Goal: Check status: Check status

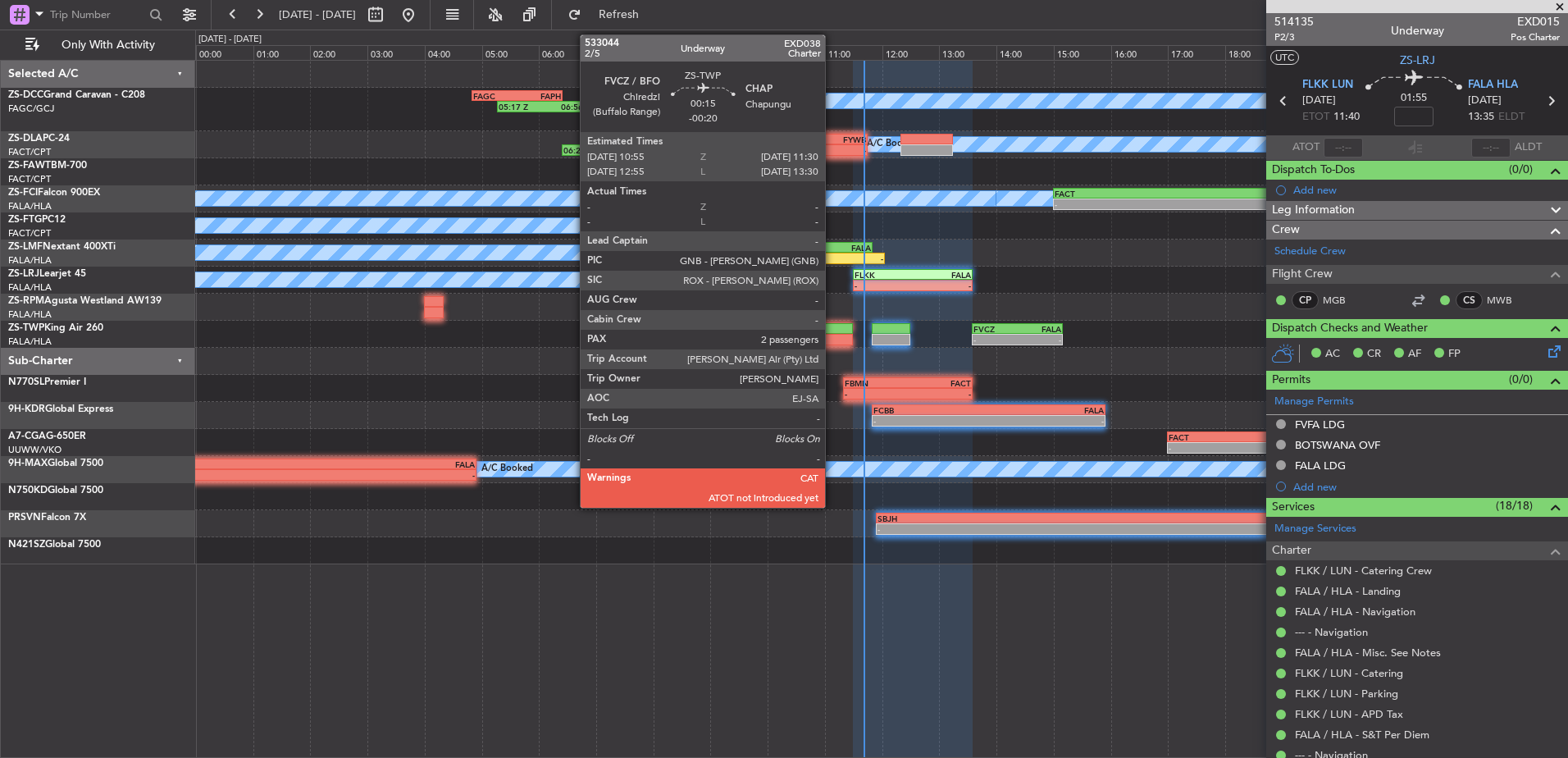
click at [833, 337] on div at bounding box center [836, 339] width 34 height 11
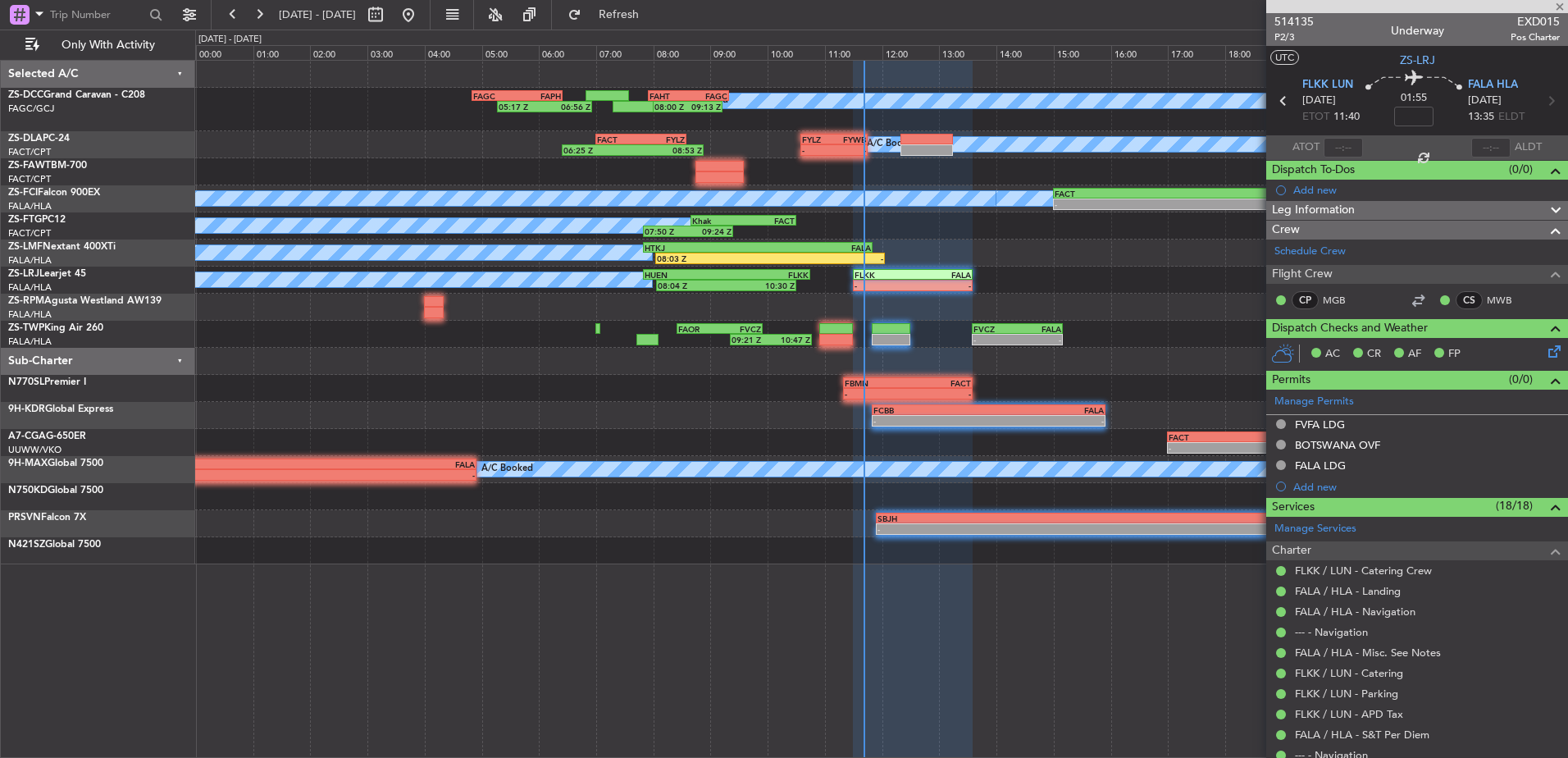
type input "-00:20"
type input "2"
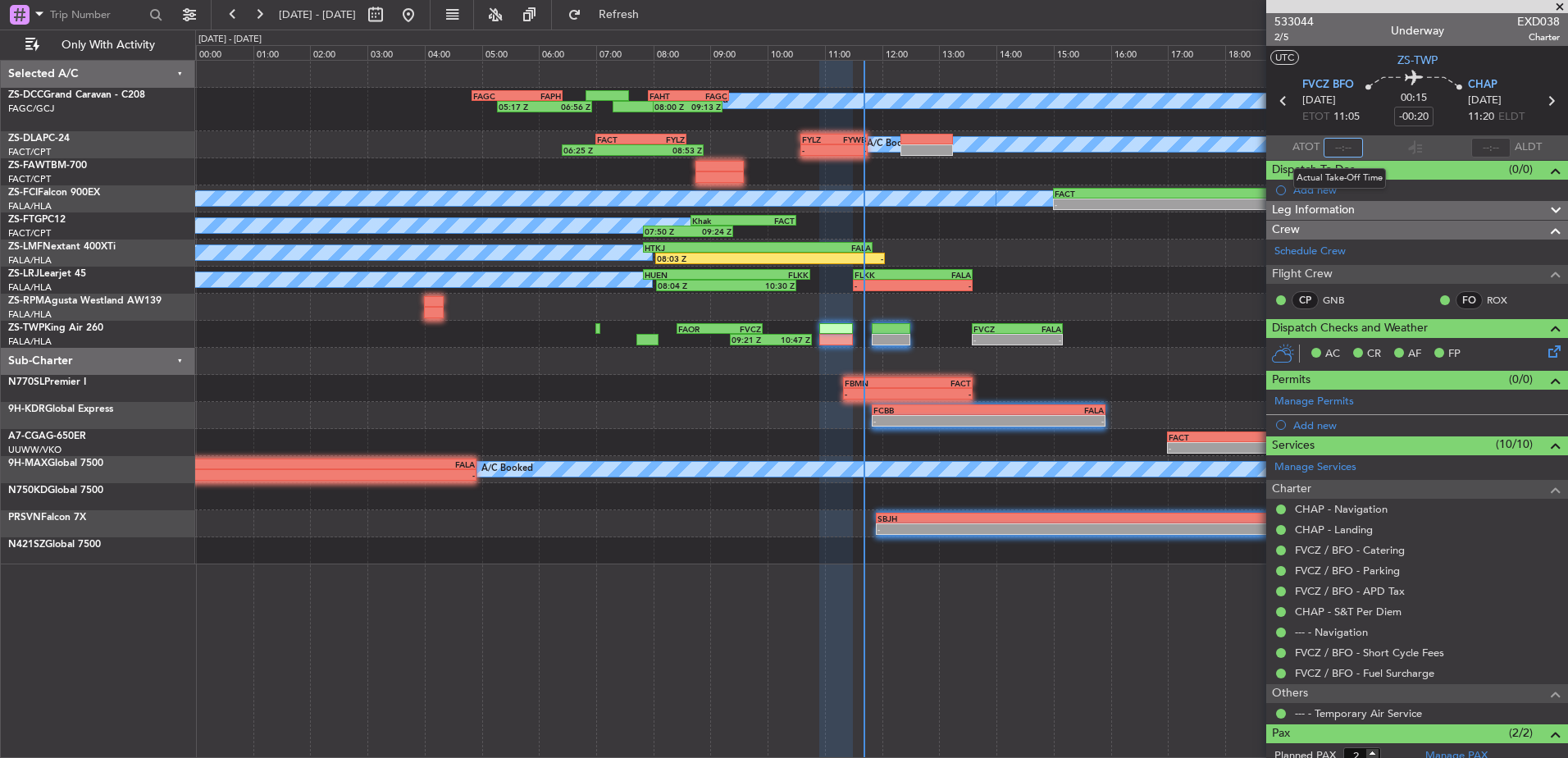
click at [1339, 149] on input "text" at bounding box center [1343, 147] width 39 height 20
type input "11:27"
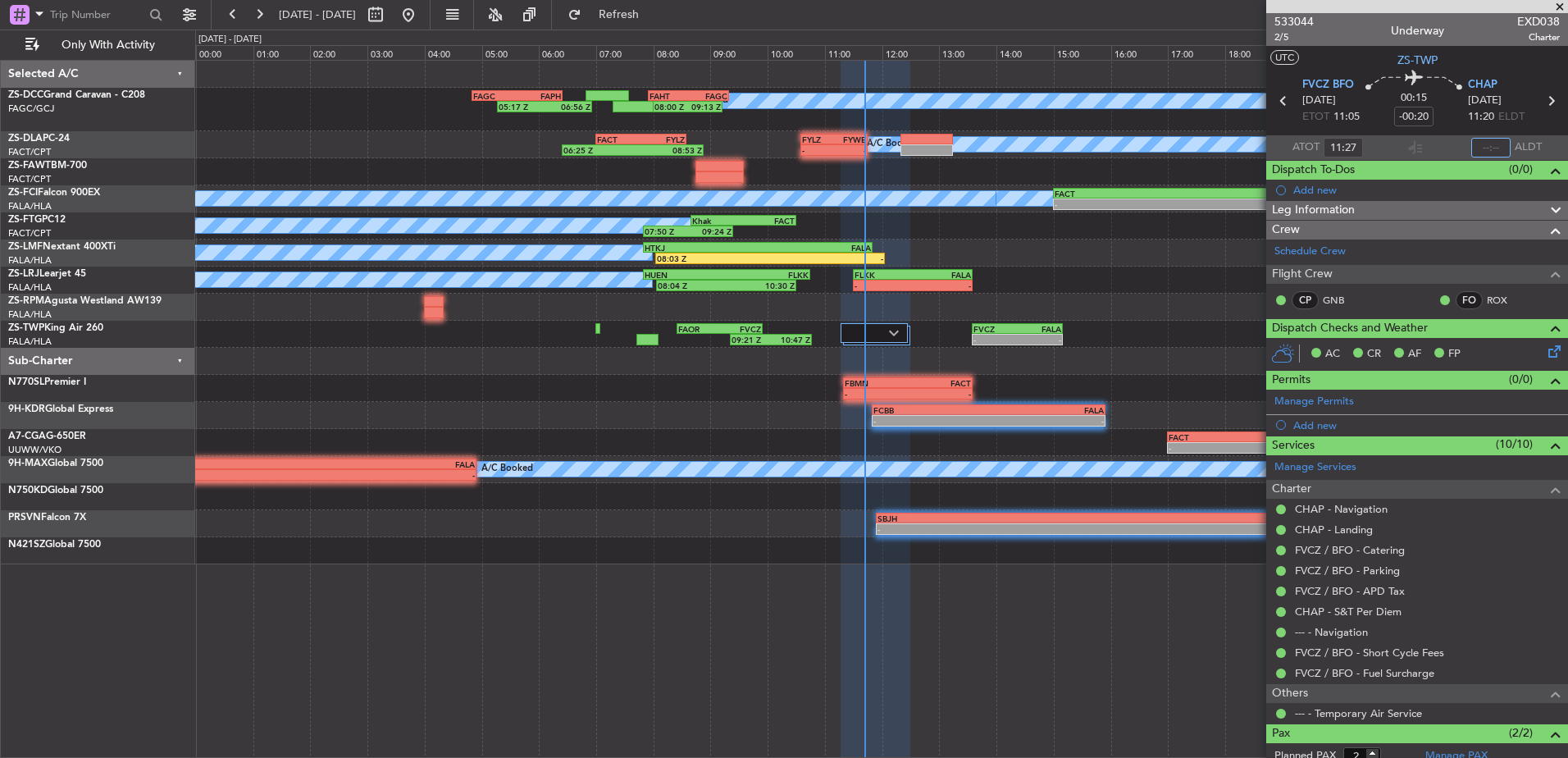
click at [1486, 150] on input "text" at bounding box center [1491, 147] width 39 height 20
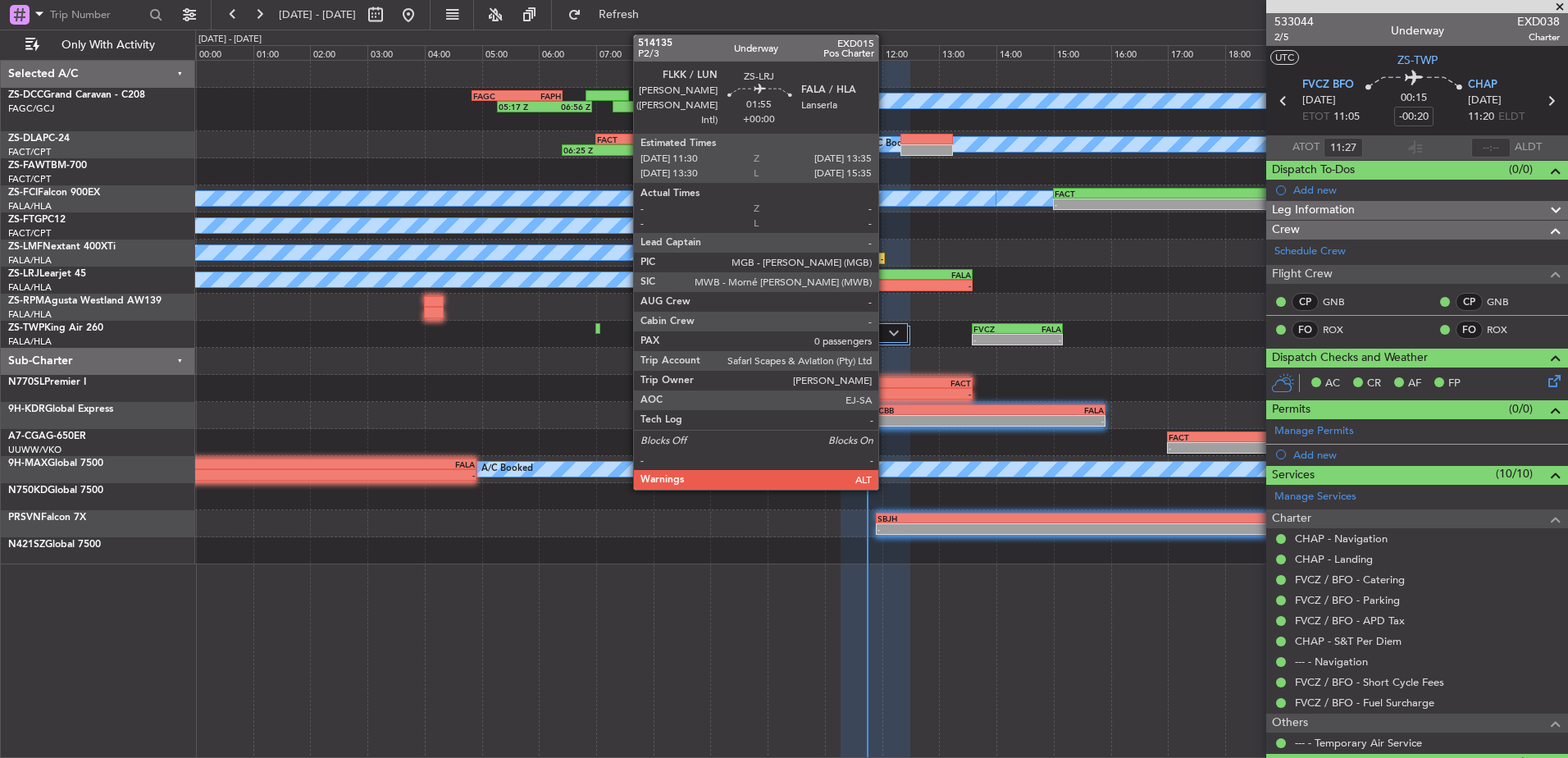
click at [886, 283] on div "-" at bounding box center [884, 284] width 58 height 10
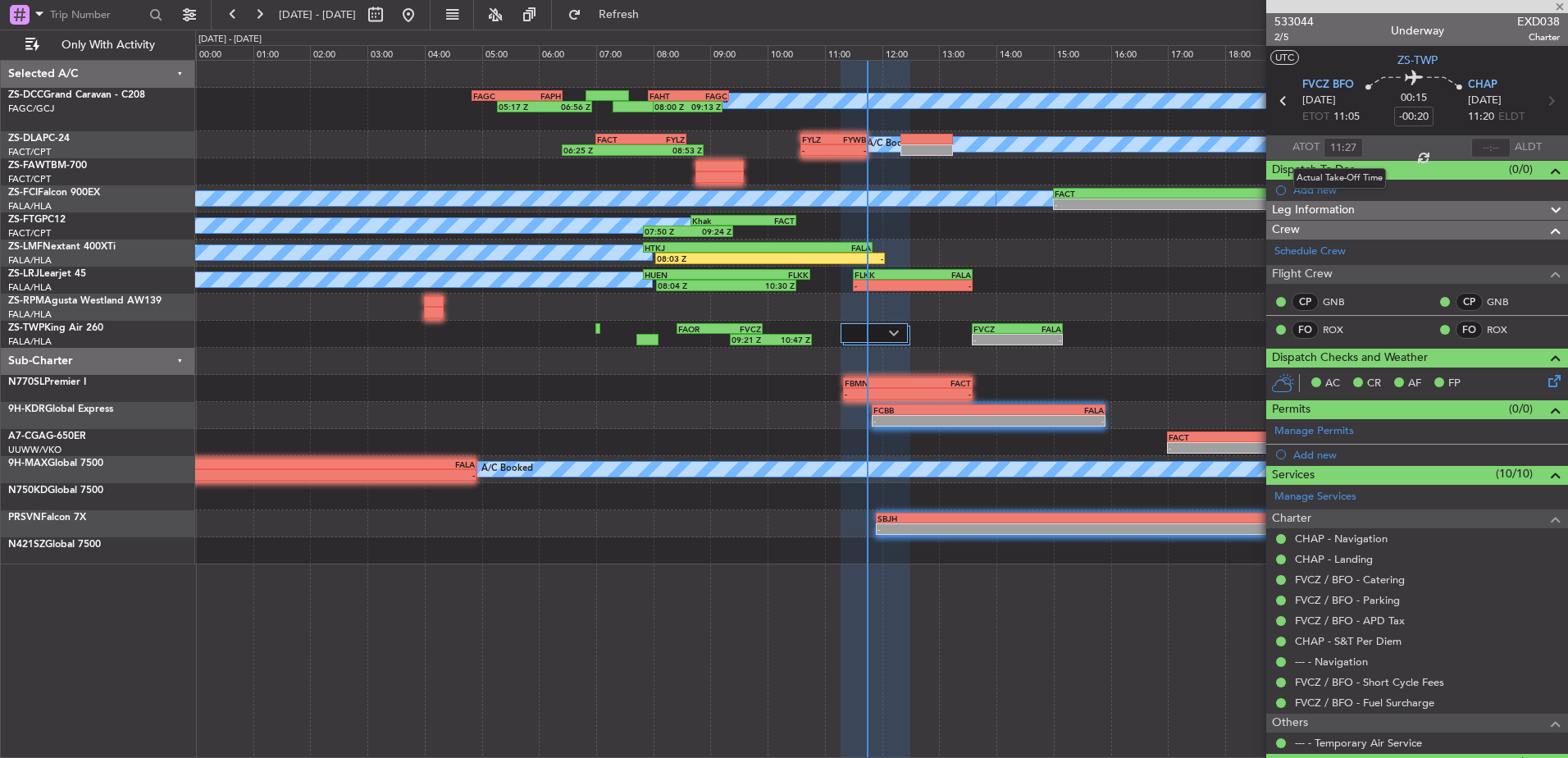
type input "0"
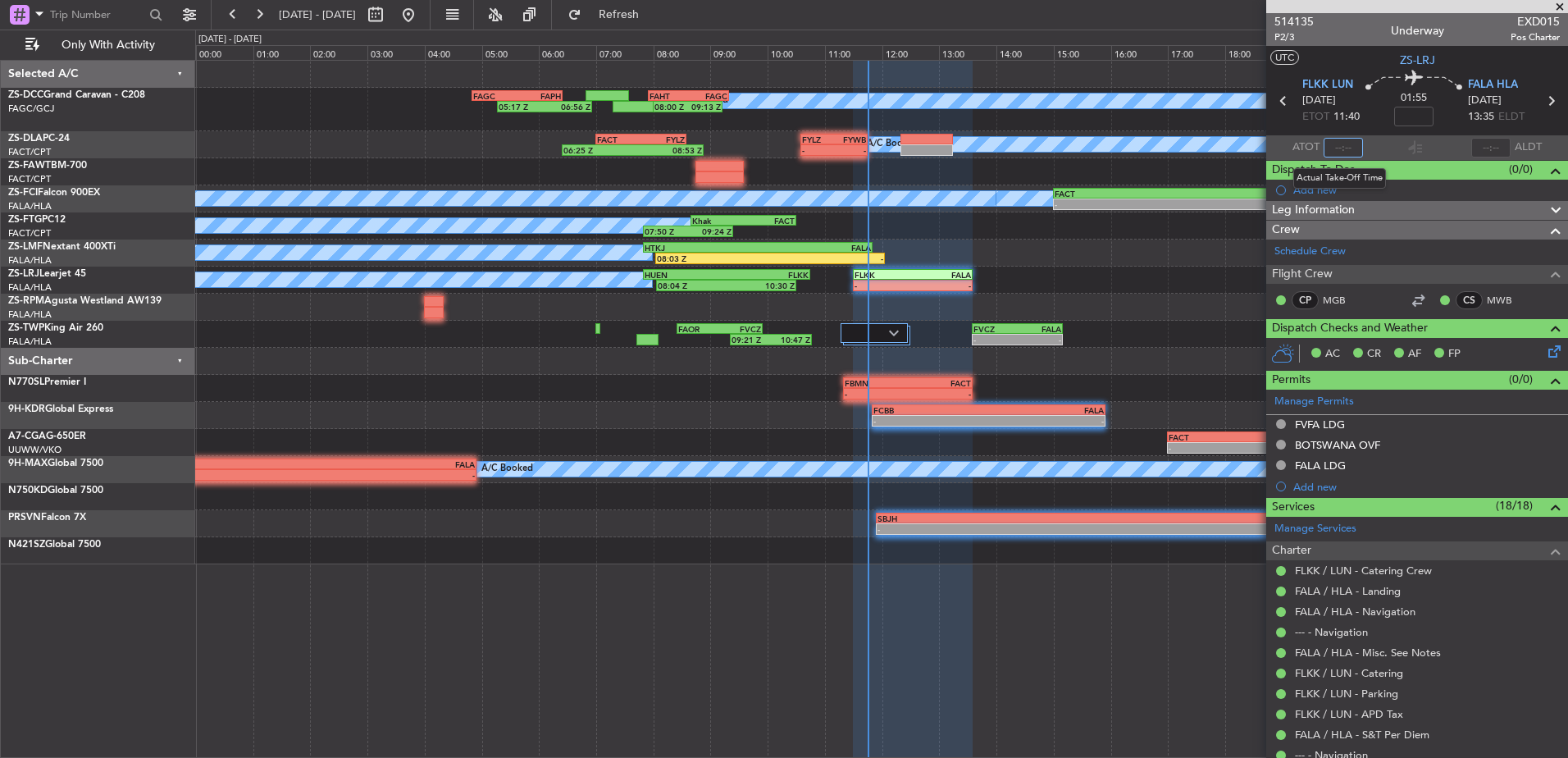
click at [1340, 146] on input "text" at bounding box center [1343, 147] width 39 height 20
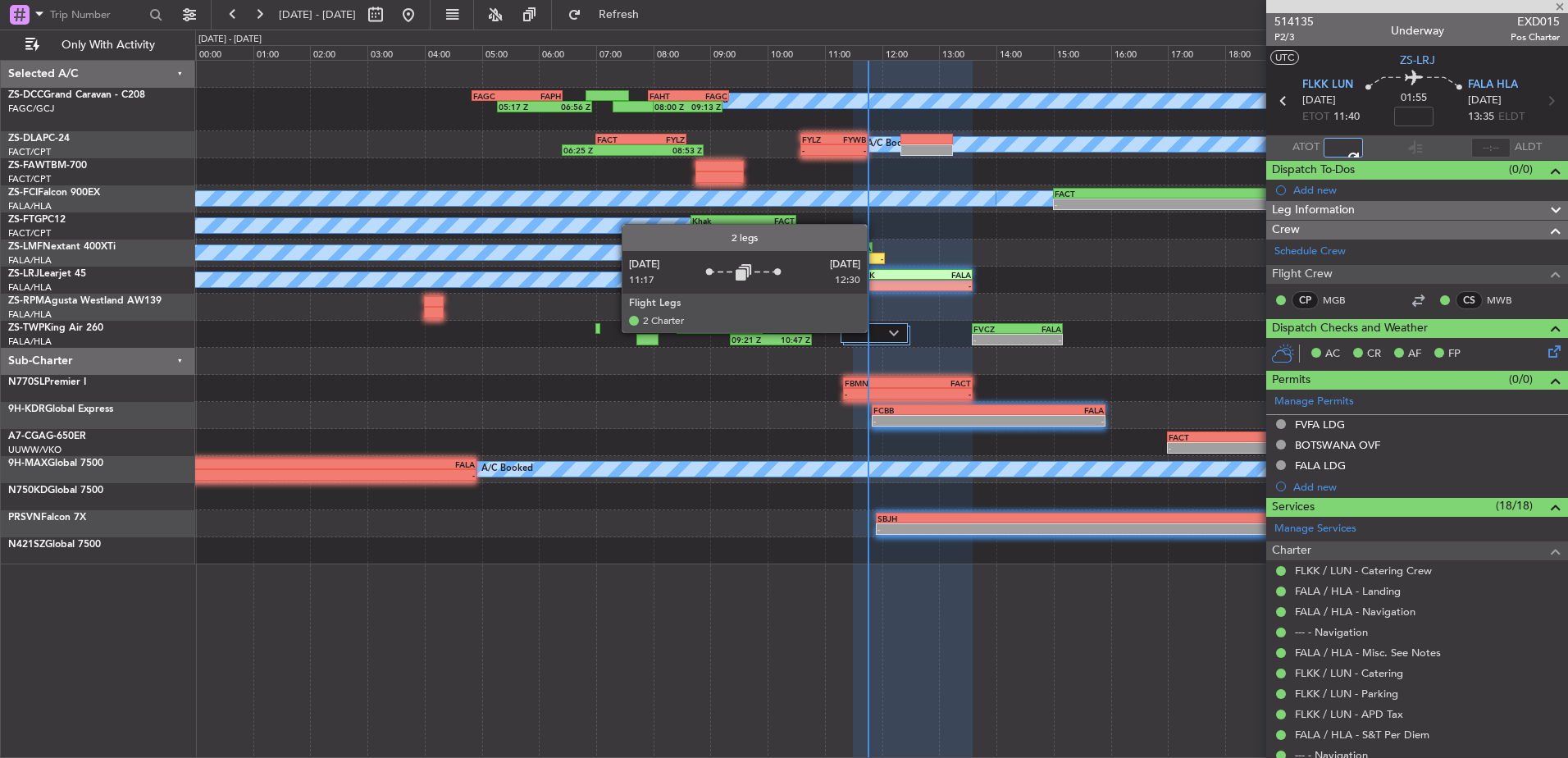
click at [874, 331] on div at bounding box center [874, 333] width 68 height 20
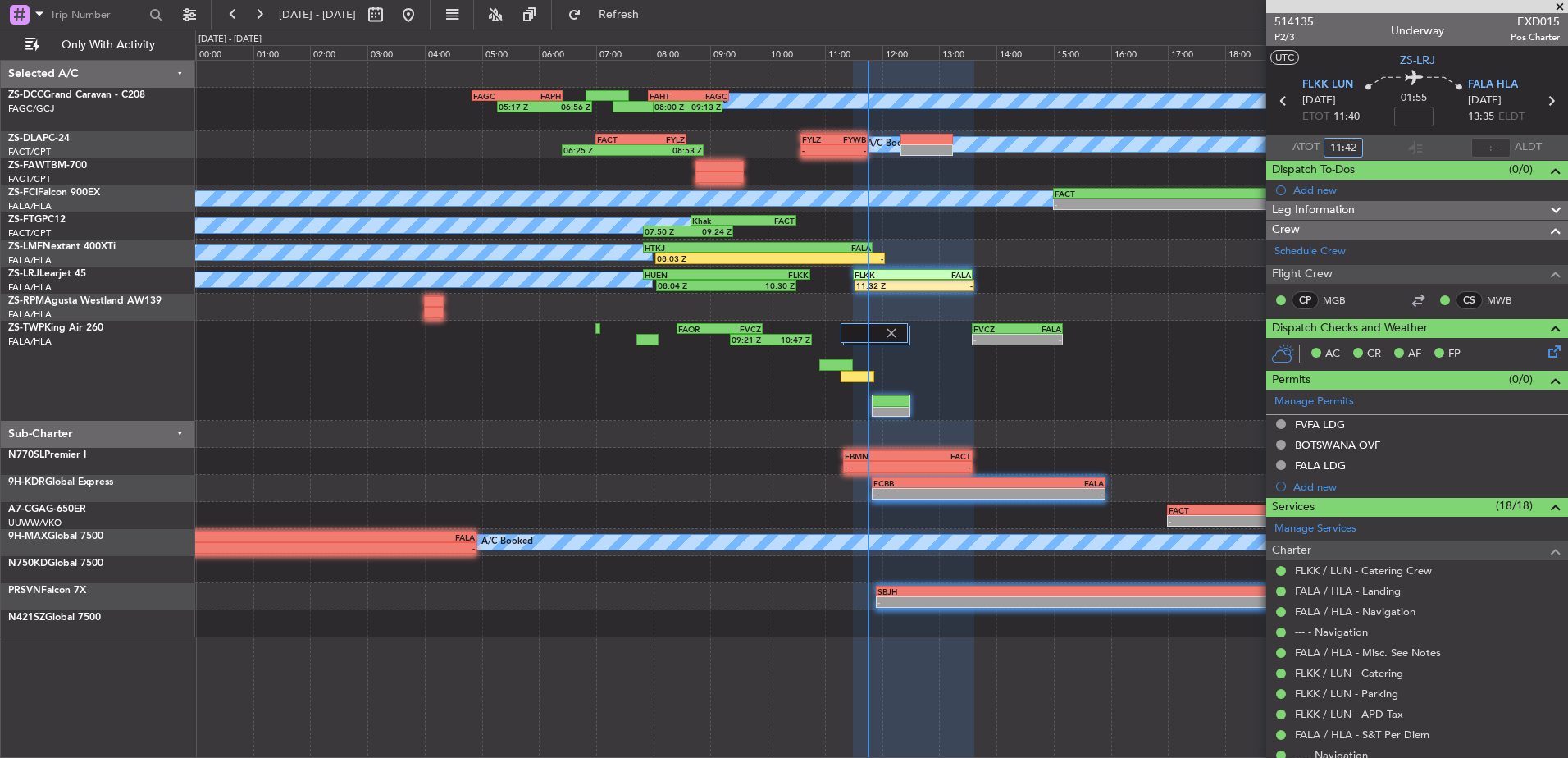
type input "11:42"
click at [1562, 8] on span at bounding box center [1560, 7] width 16 height 15
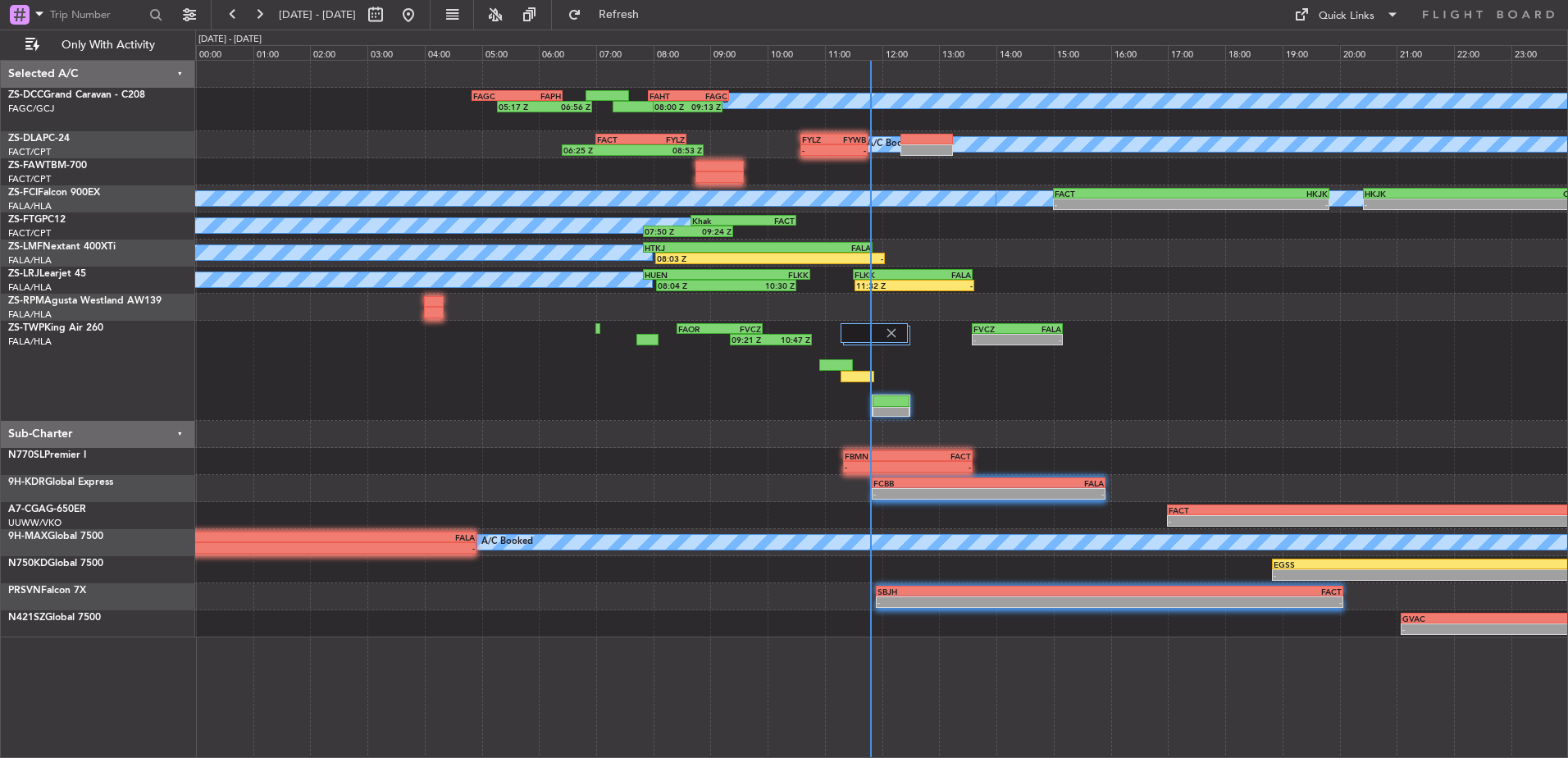
click at [865, 382] on div "09:21 Z 10:47 Z FAOR 08:25 Z FVCZ 09:55 Z - - FVCZ 13:35 Z FALA 15:10 Z" at bounding box center [881, 370] width 1372 height 100
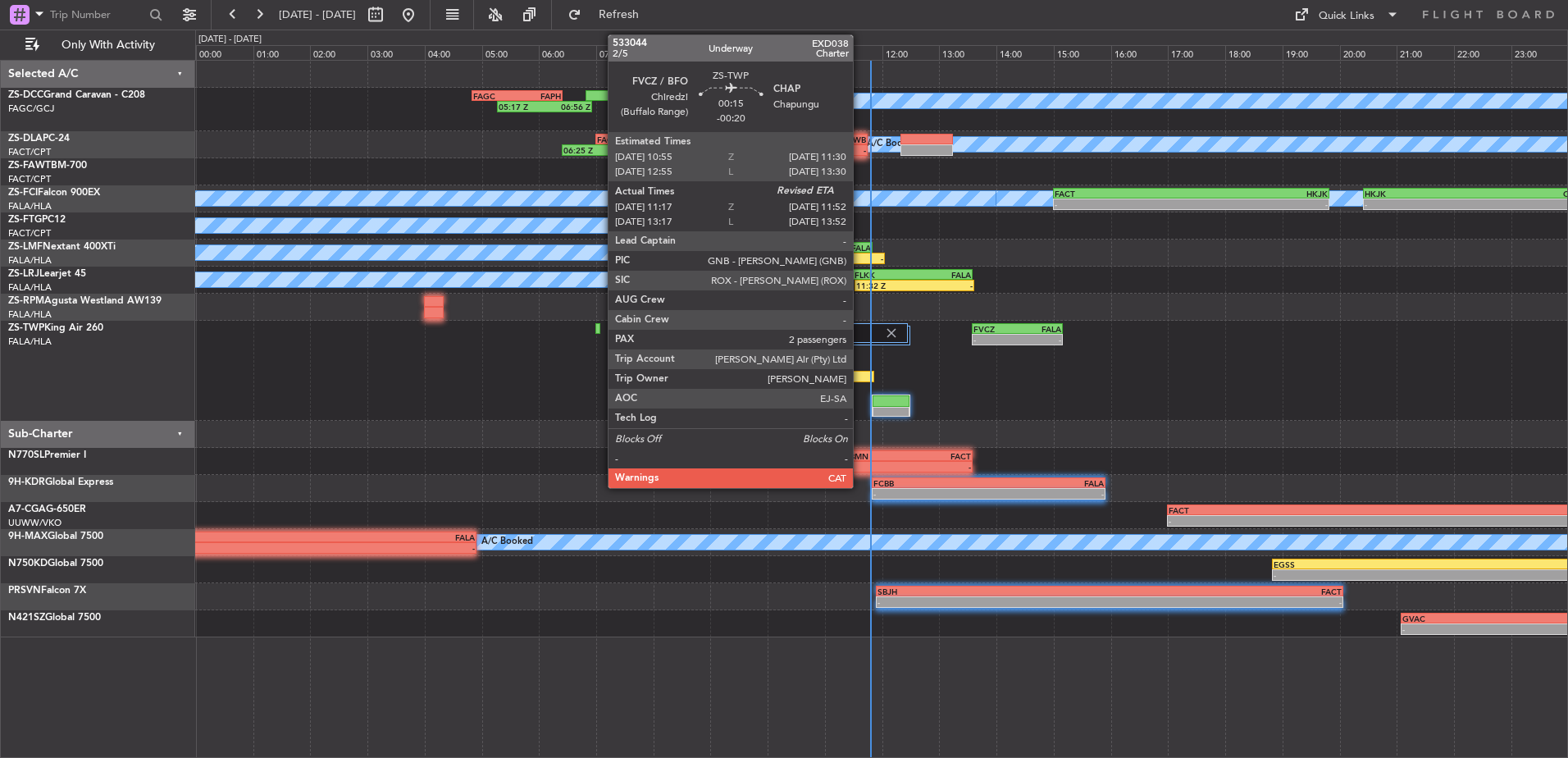
click at [859, 374] on div at bounding box center [857, 376] width 34 height 11
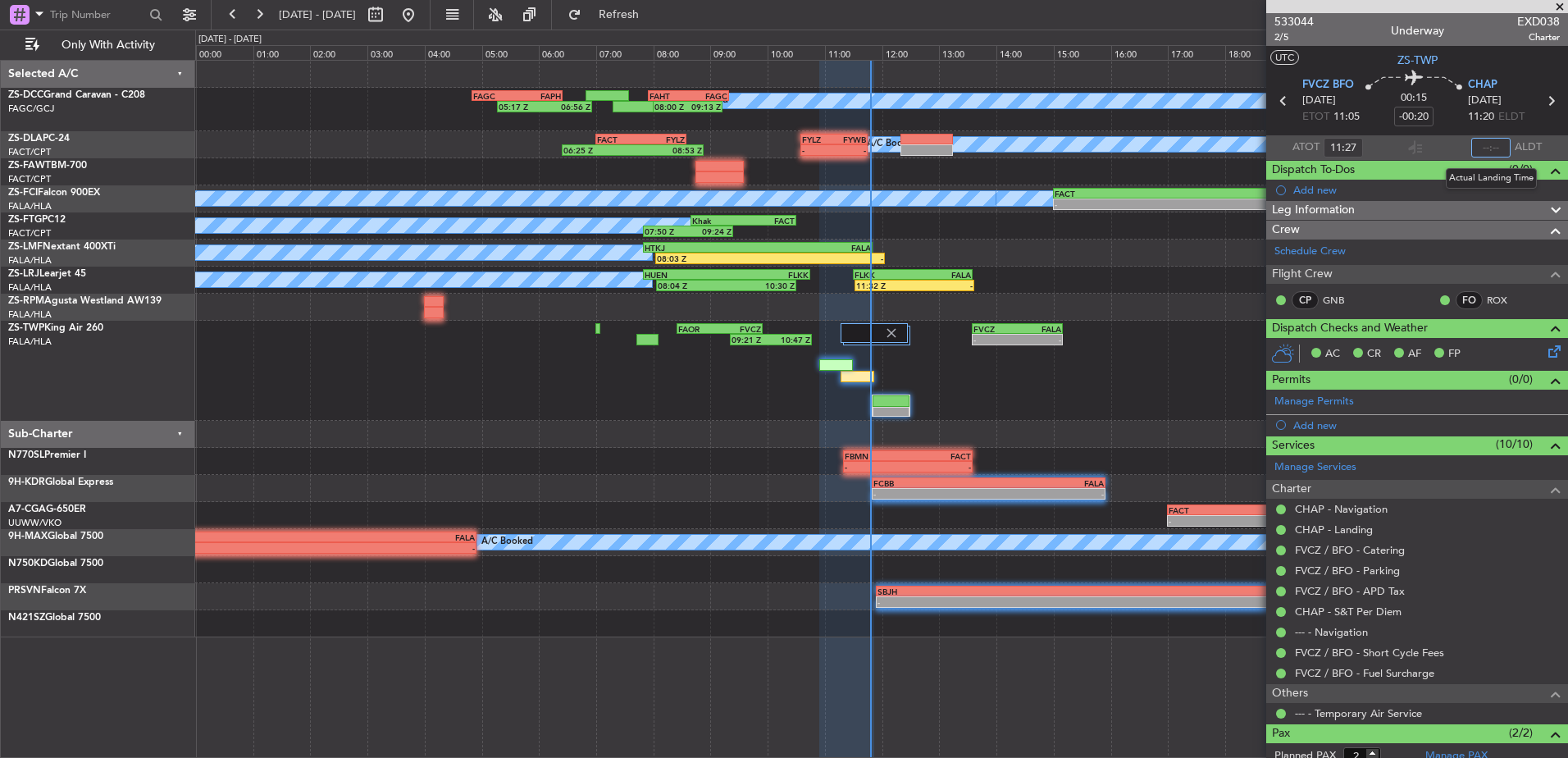
click at [1478, 143] on input "text" at bounding box center [1491, 147] width 39 height 20
click at [1483, 145] on input "text" at bounding box center [1491, 147] width 39 height 20
type input "11:52"
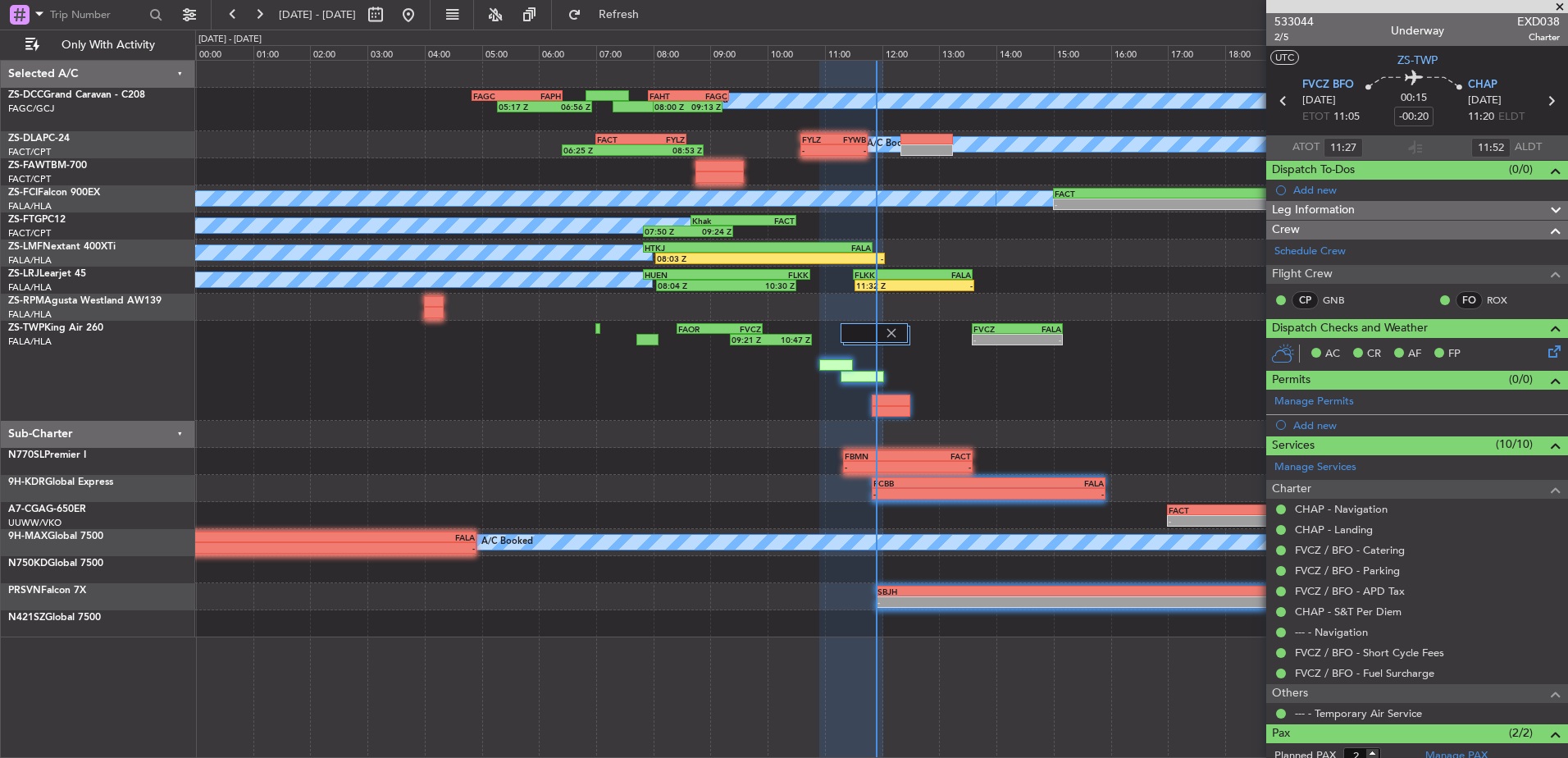
click at [1563, 3] on span at bounding box center [1560, 7] width 16 height 15
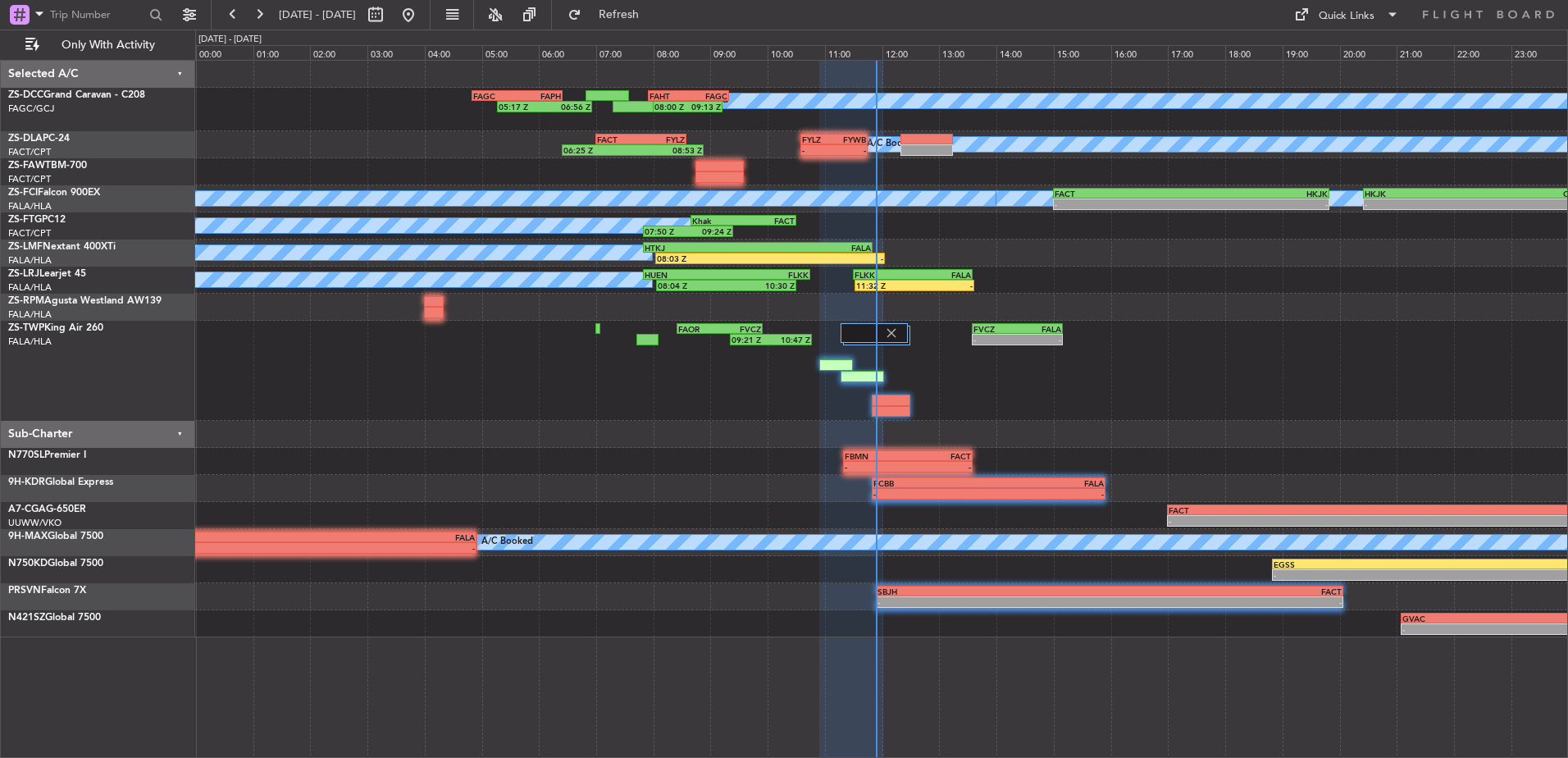
type input "0"
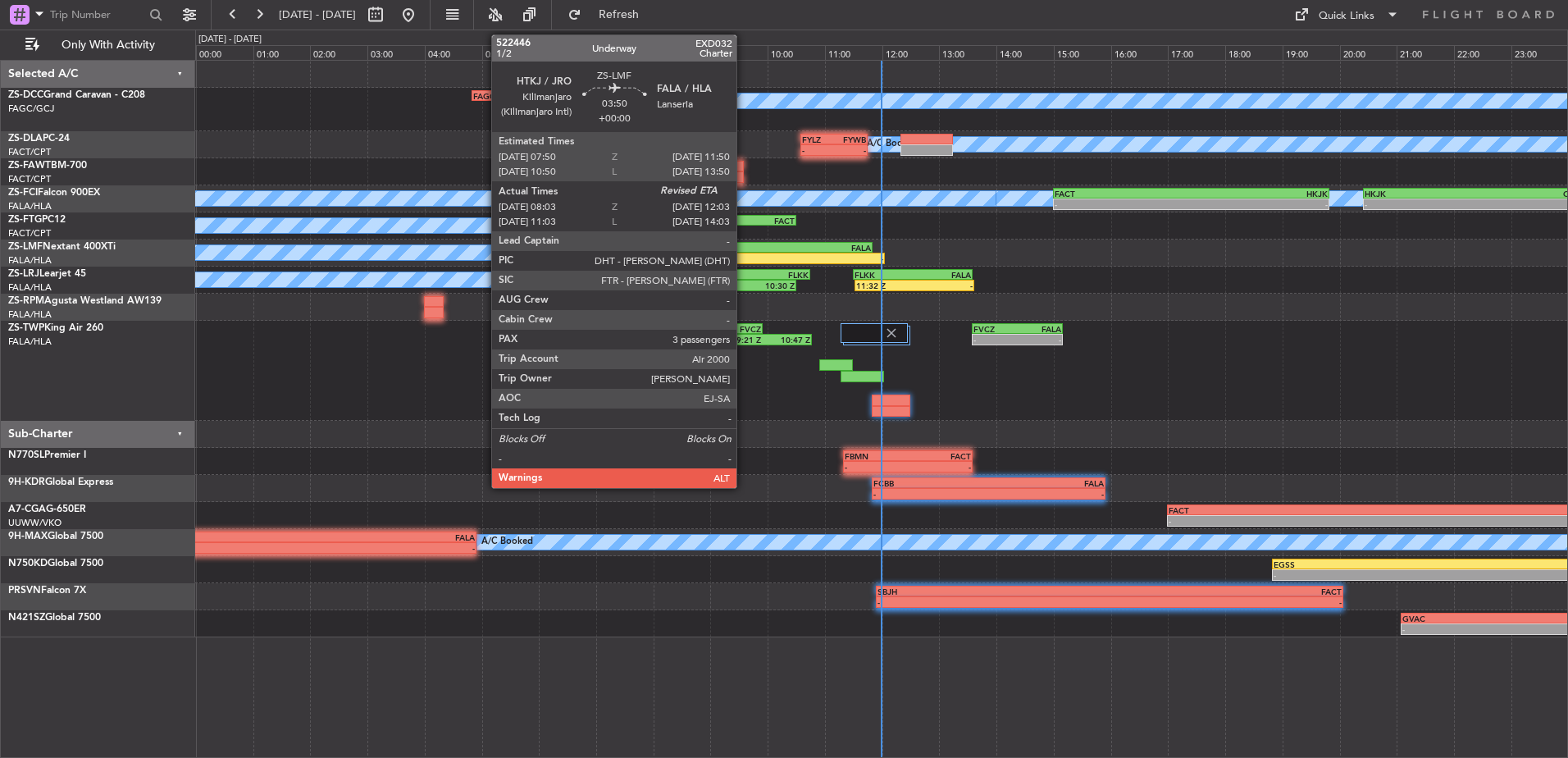
click at [743, 258] on div "08:03 Z" at bounding box center [714, 258] width 114 height 10
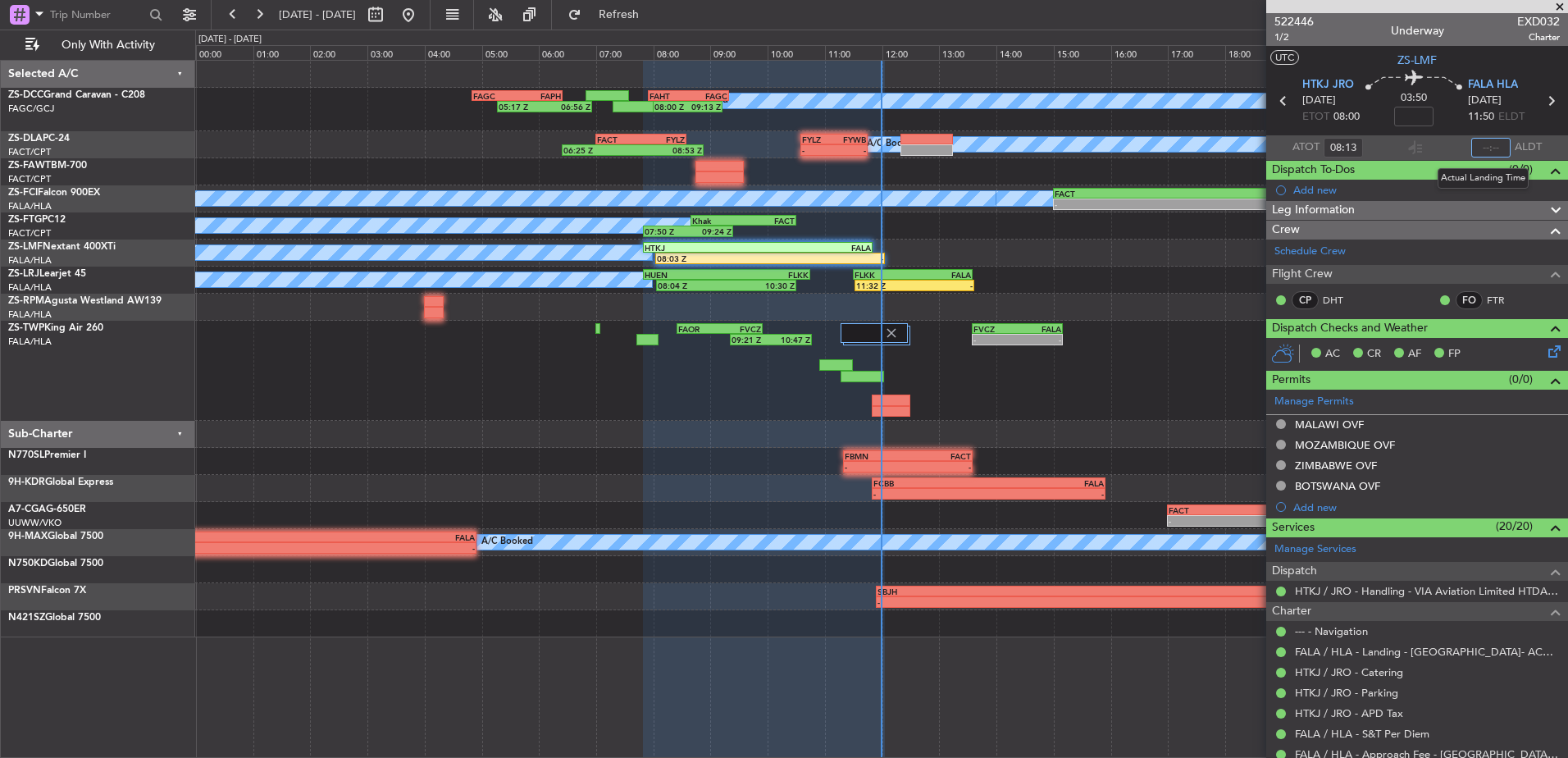
click at [1488, 149] on input "text" at bounding box center [1491, 147] width 39 height 20
type input "11:52"
click at [1566, 5] on span at bounding box center [1560, 7] width 16 height 15
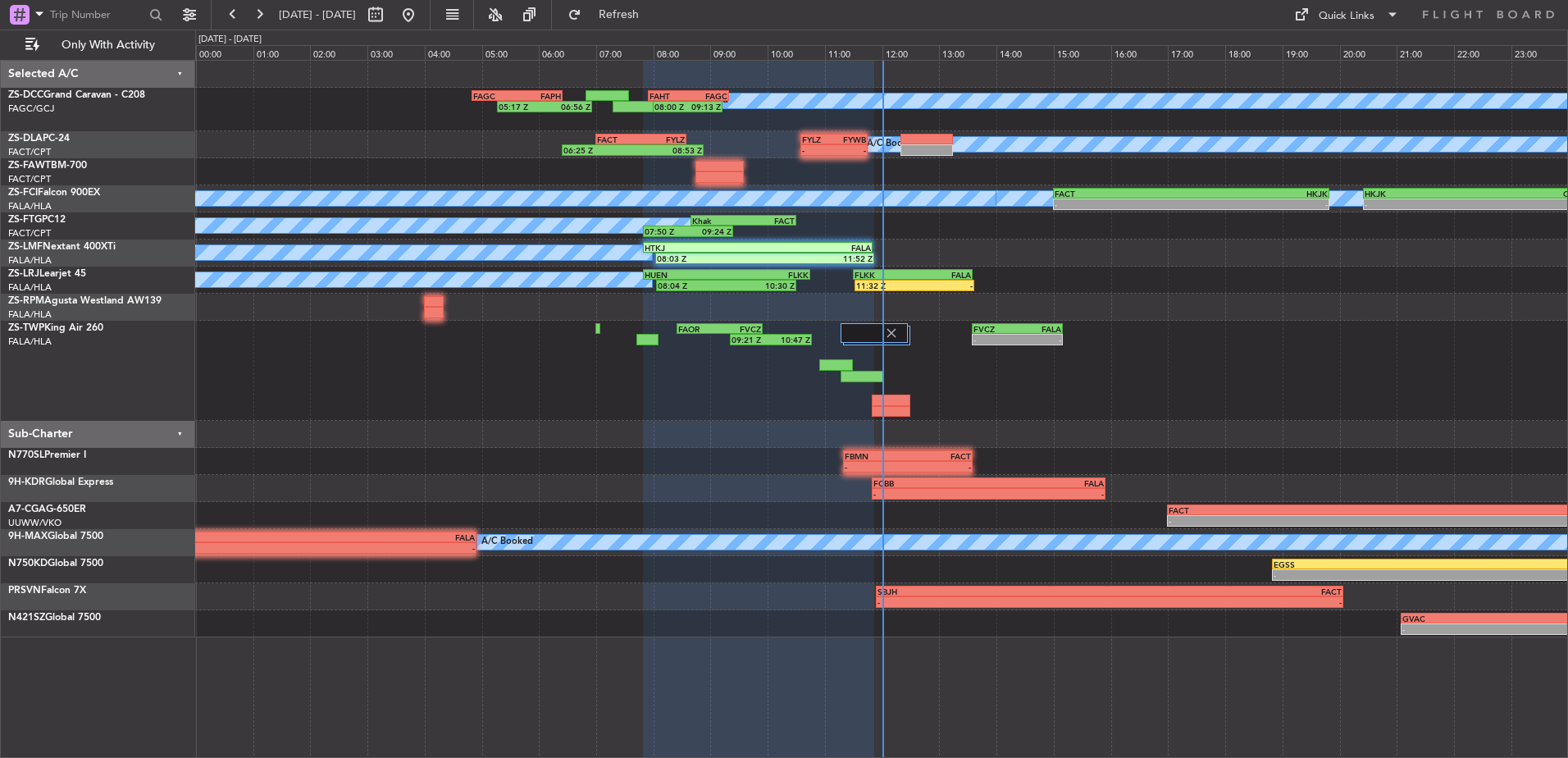
type input "0"
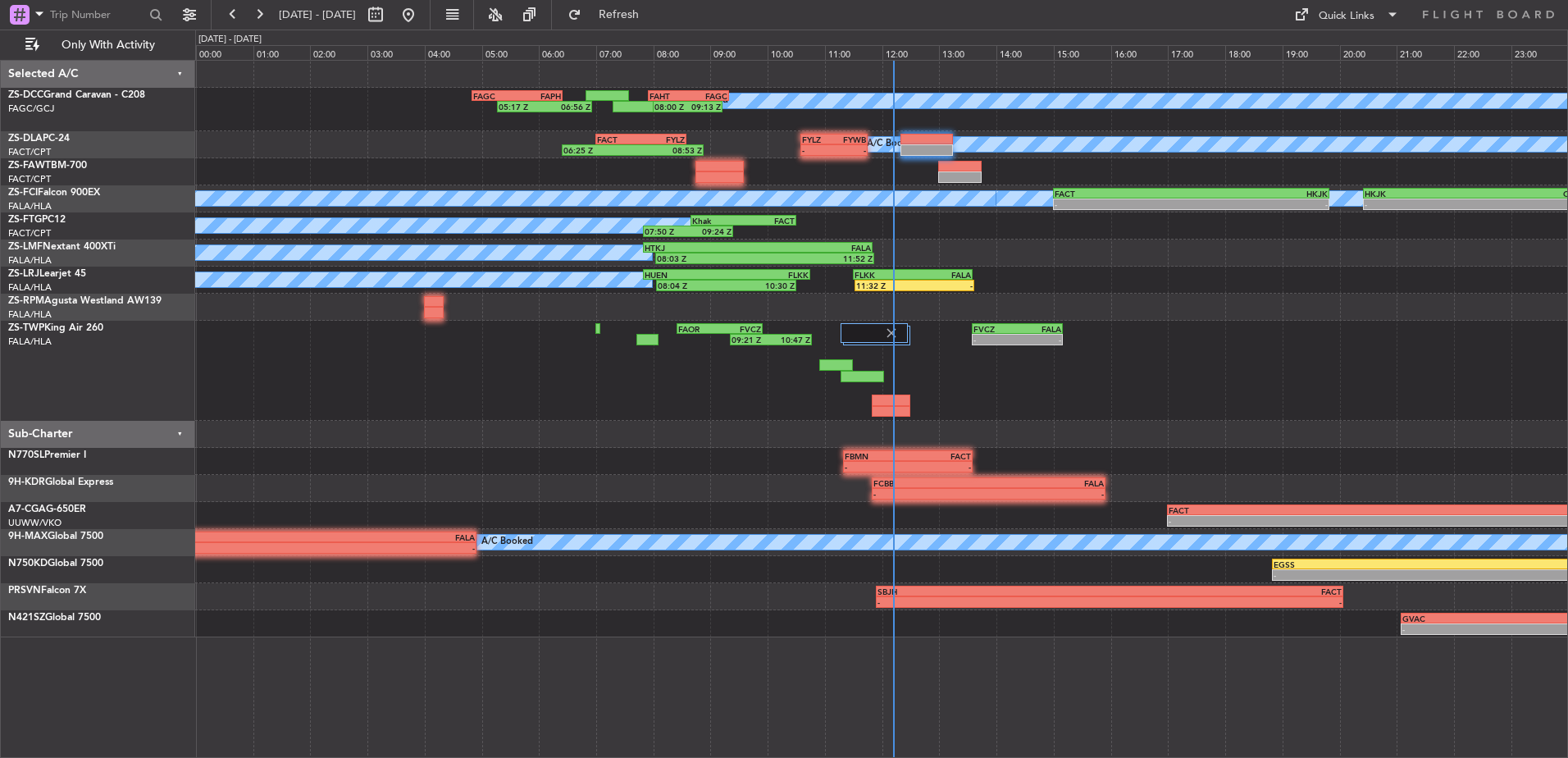
click at [895, 423] on div at bounding box center [881, 434] width 1372 height 27
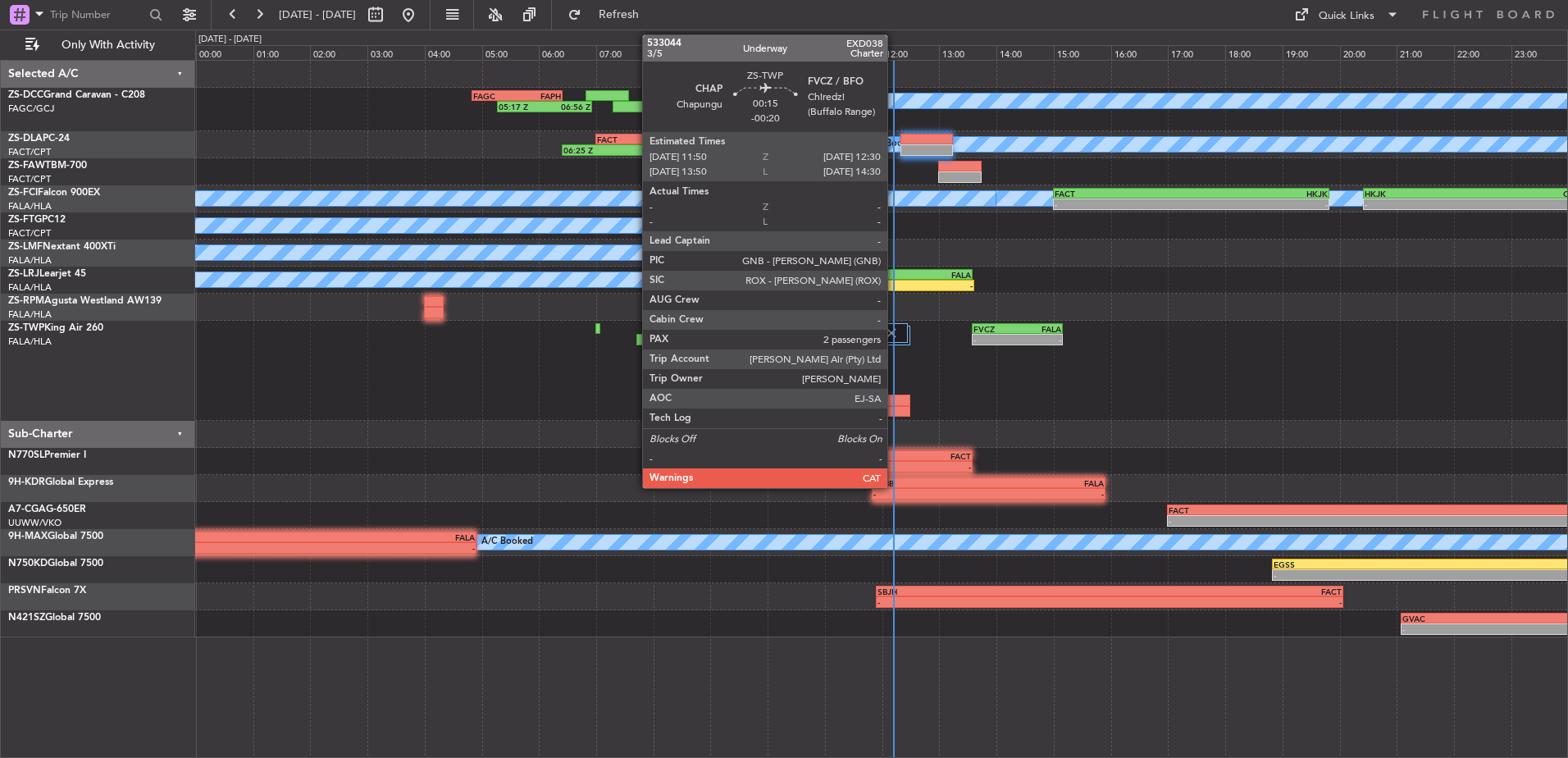
click at [895, 411] on div at bounding box center [891, 411] width 38 height 11
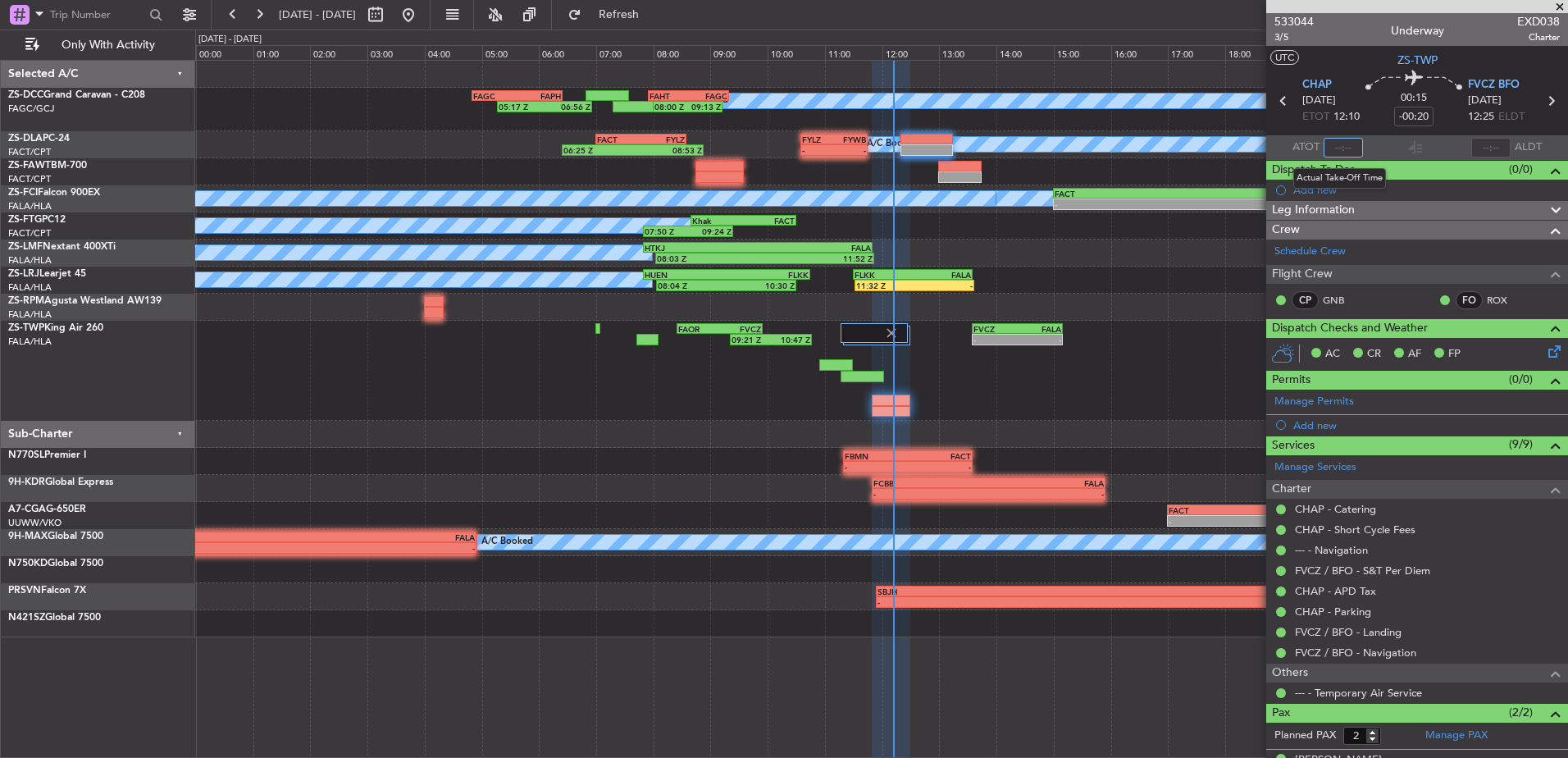
click at [1341, 144] on input "text" at bounding box center [1343, 147] width 39 height 20
type input "12:08"
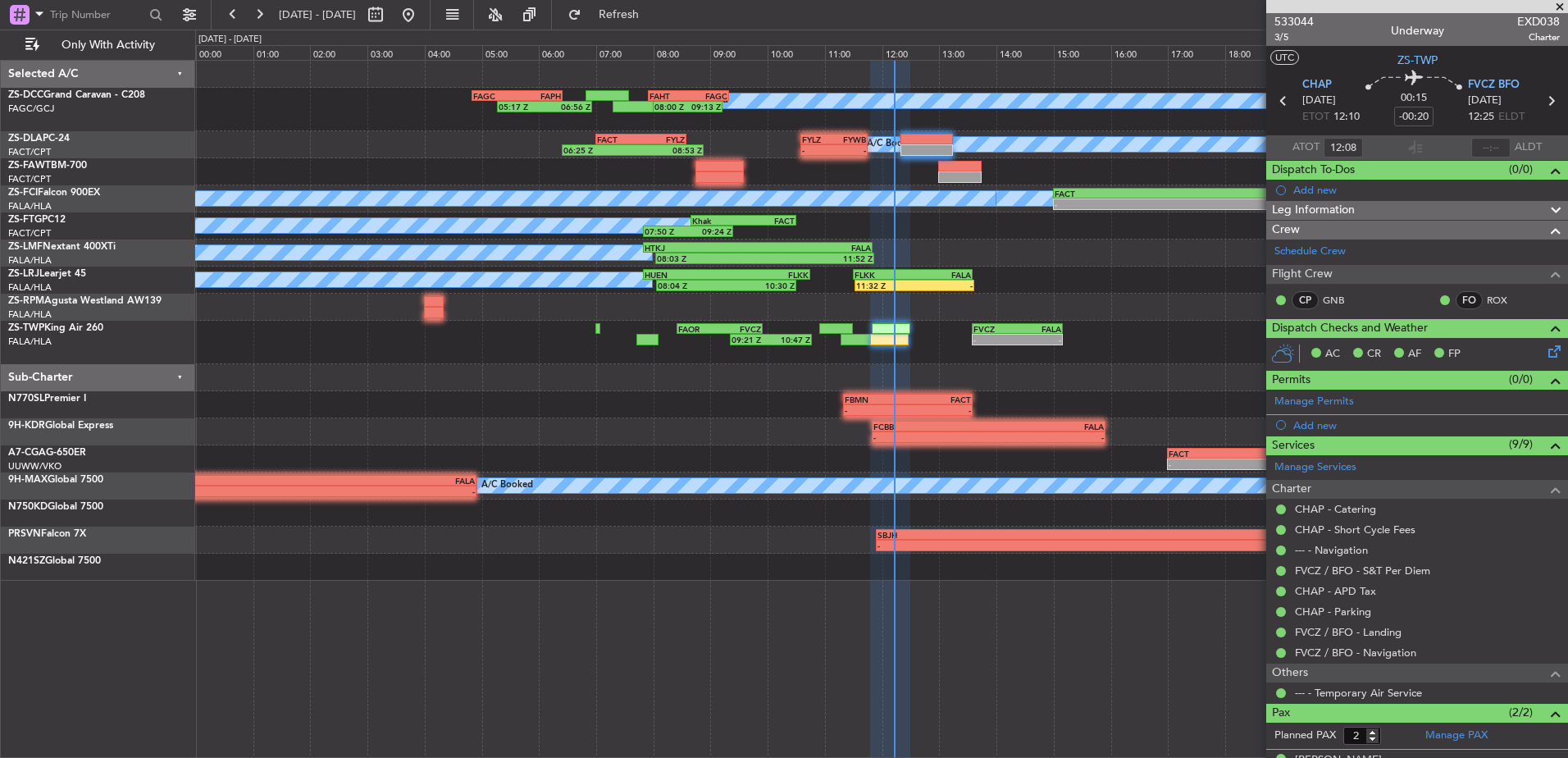
click at [1558, 8] on span at bounding box center [1560, 7] width 16 height 15
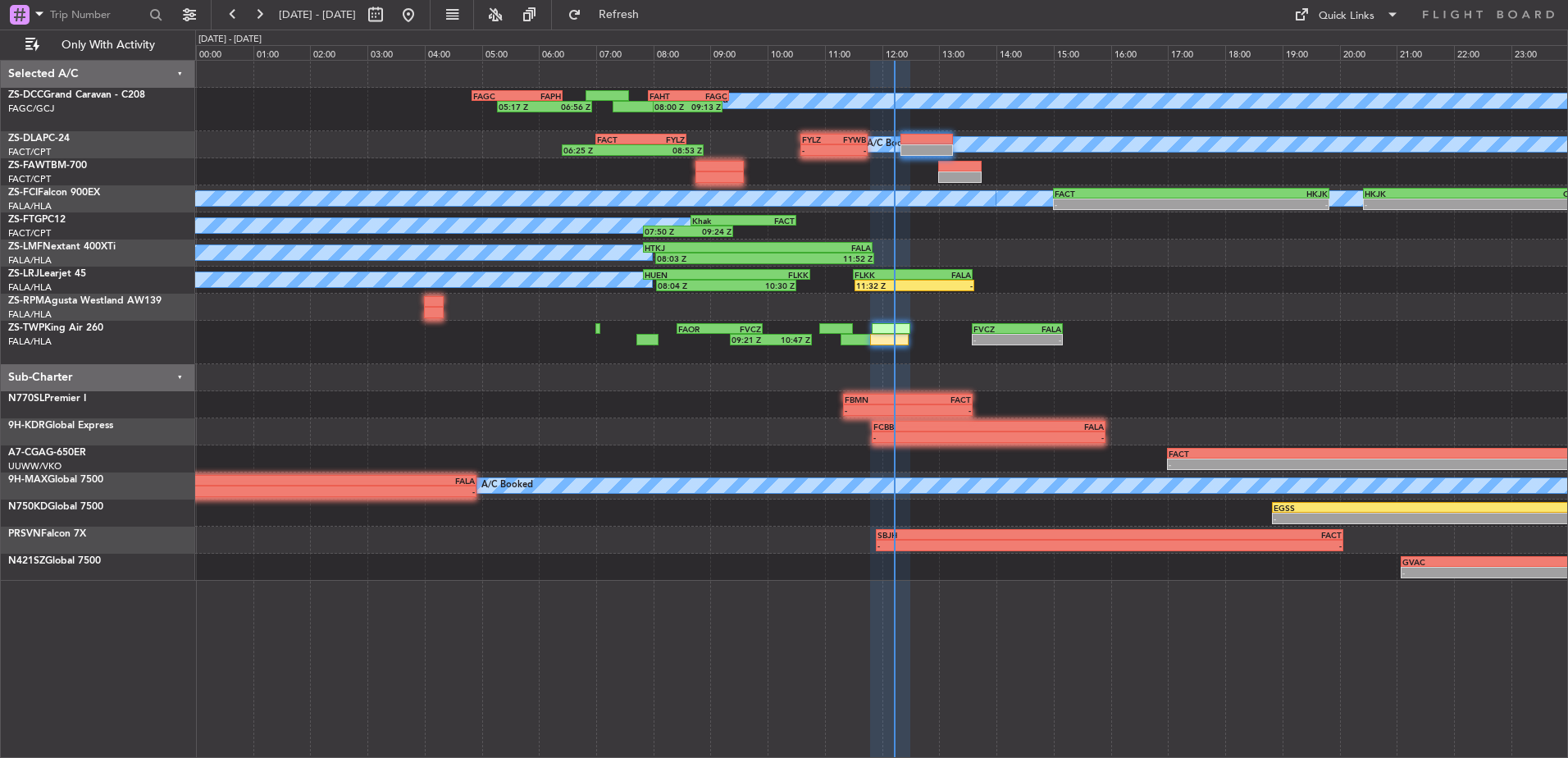
type input "0"
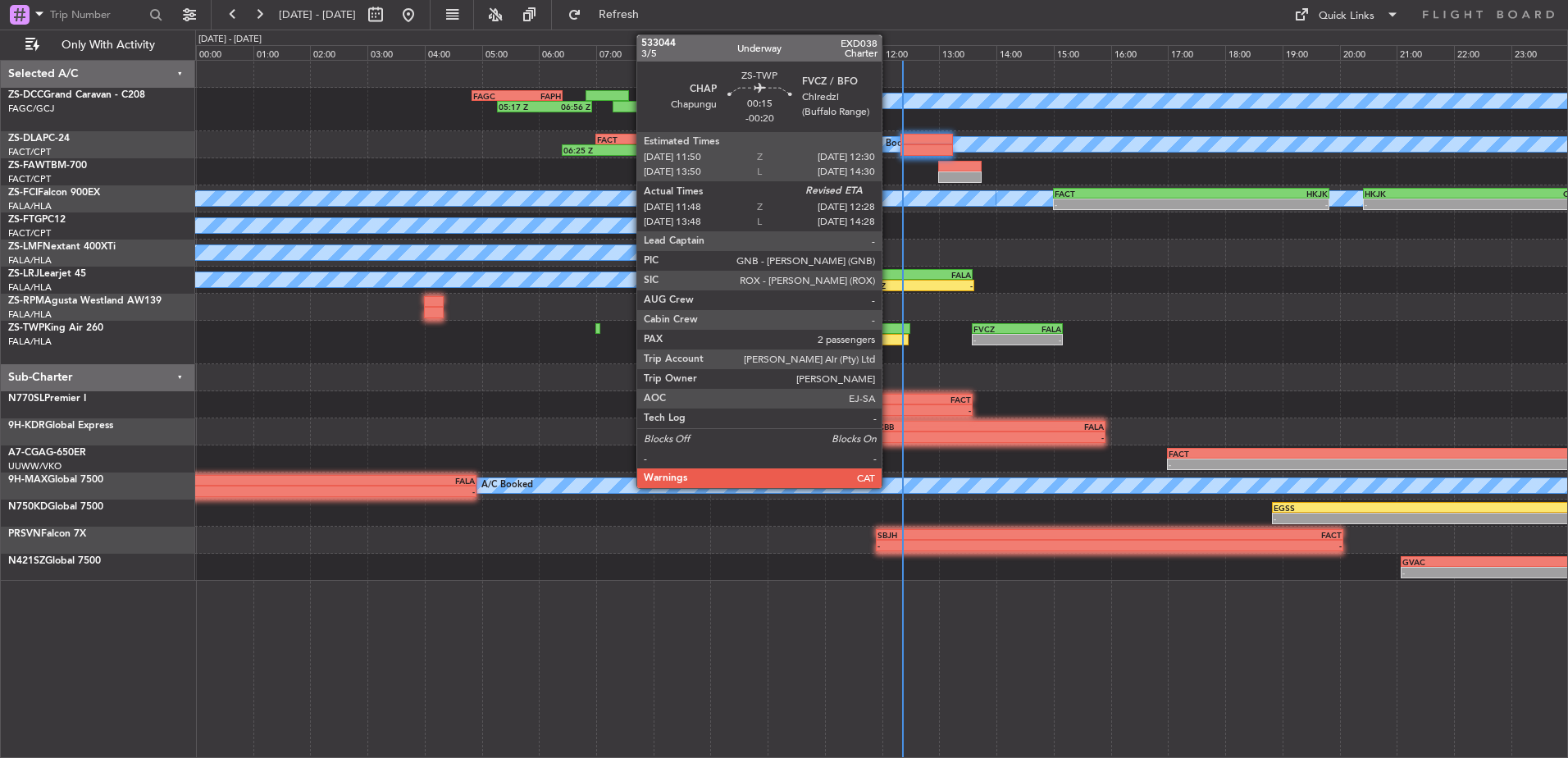
click at [890, 336] on div at bounding box center [890, 339] width 38 height 11
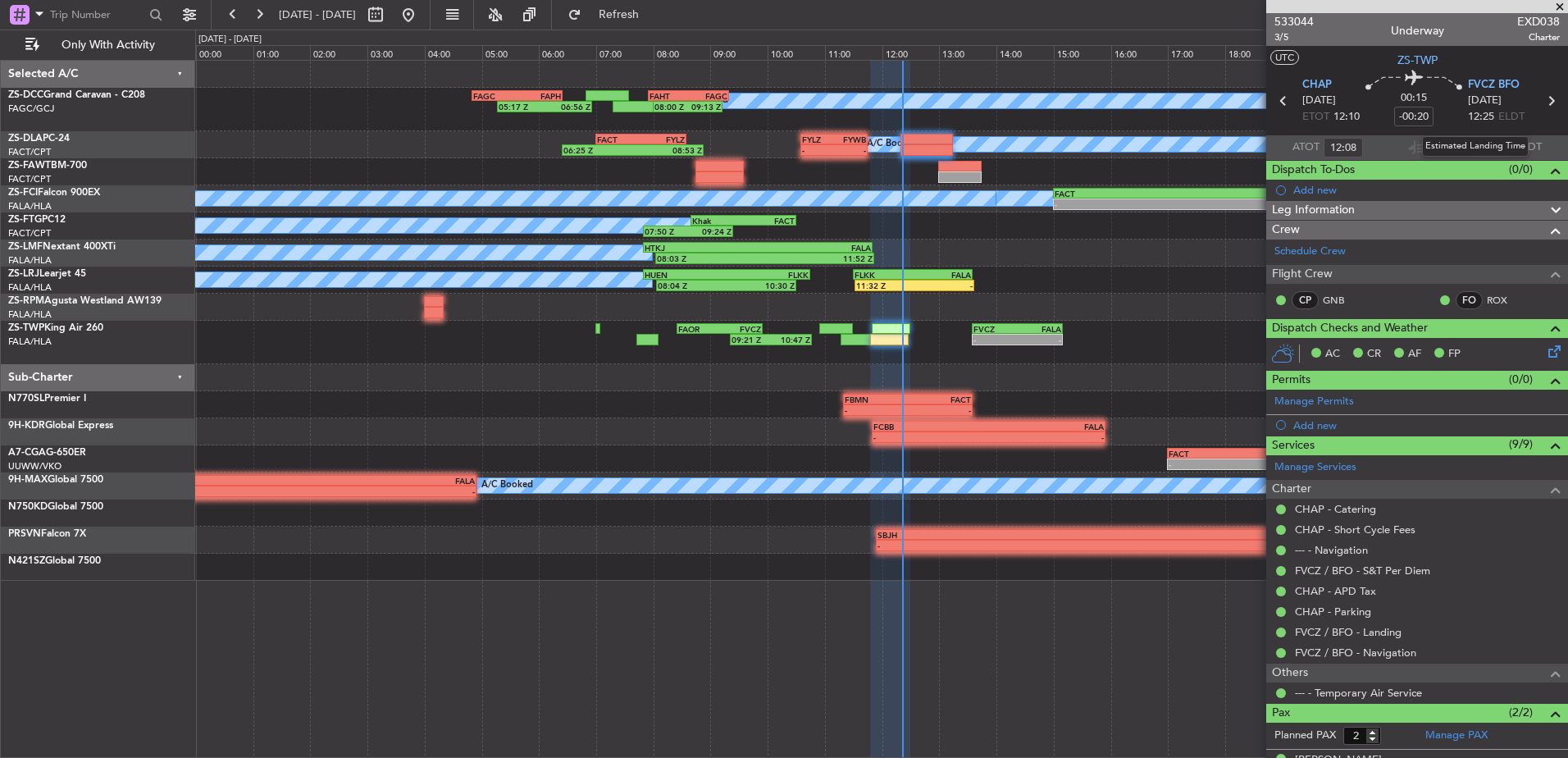
click at [1481, 142] on div "Estimated Landing Time" at bounding box center [1475, 147] width 107 height 21
click at [1486, 148] on input "text" at bounding box center [1491, 147] width 39 height 20
click at [1487, 140] on input "text" at bounding box center [1491, 147] width 39 height 20
type input "12:28"
click at [1552, 7] on span at bounding box center [1560, 7] width 16 height 15
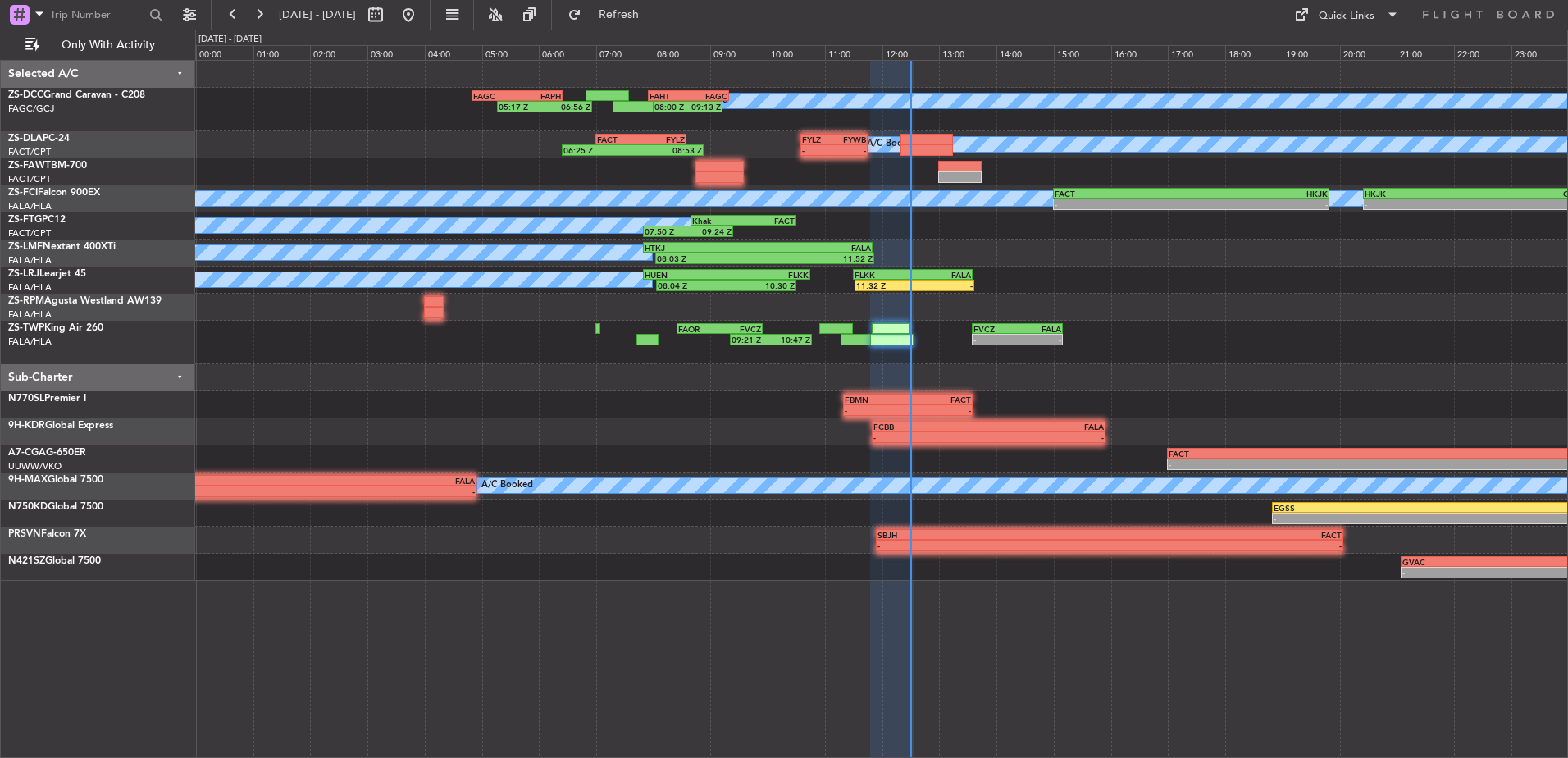
type input "0"
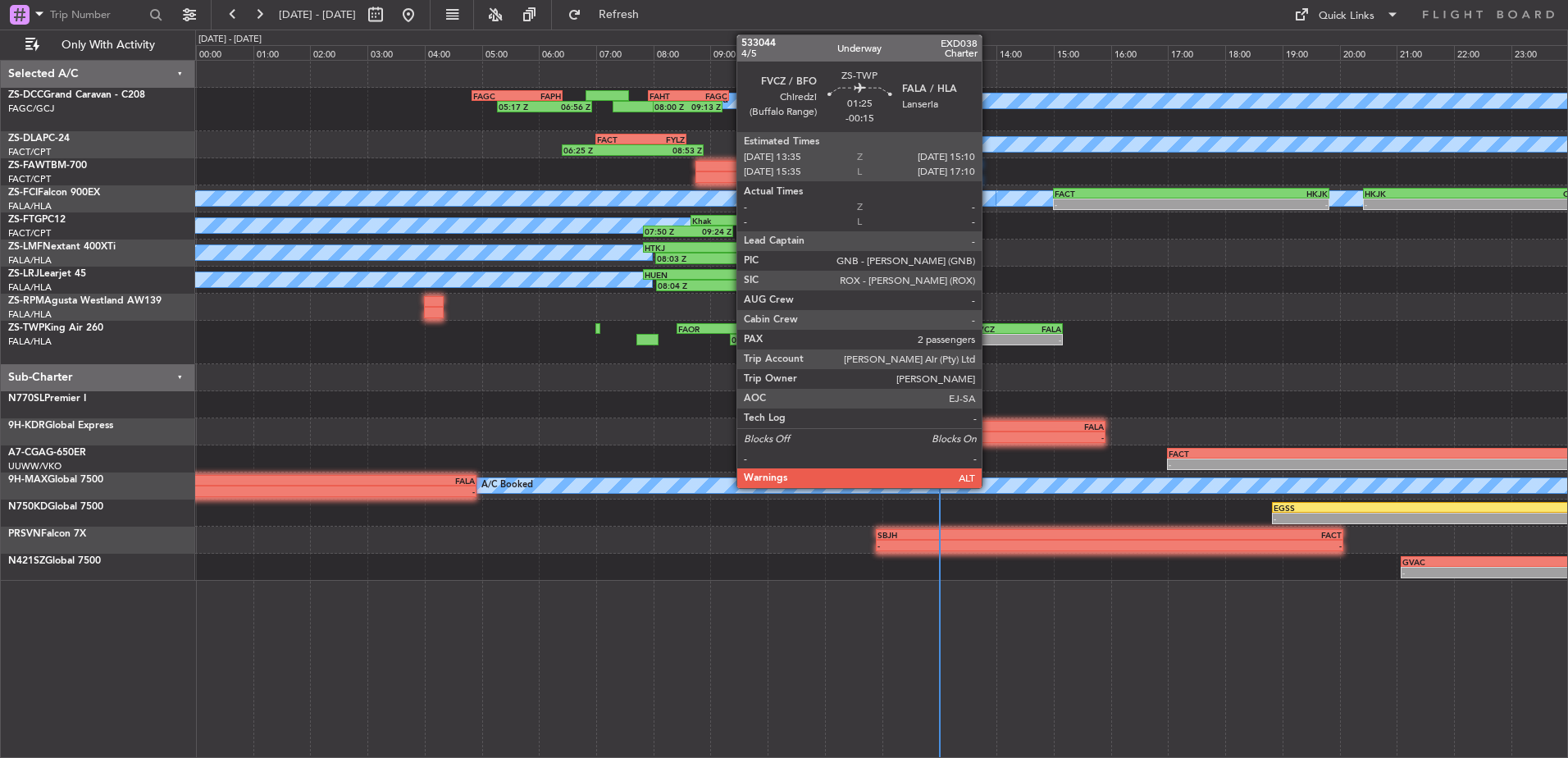
click at [990, 338] on div "-" at bounding box center [996, 339] width 43 height 10
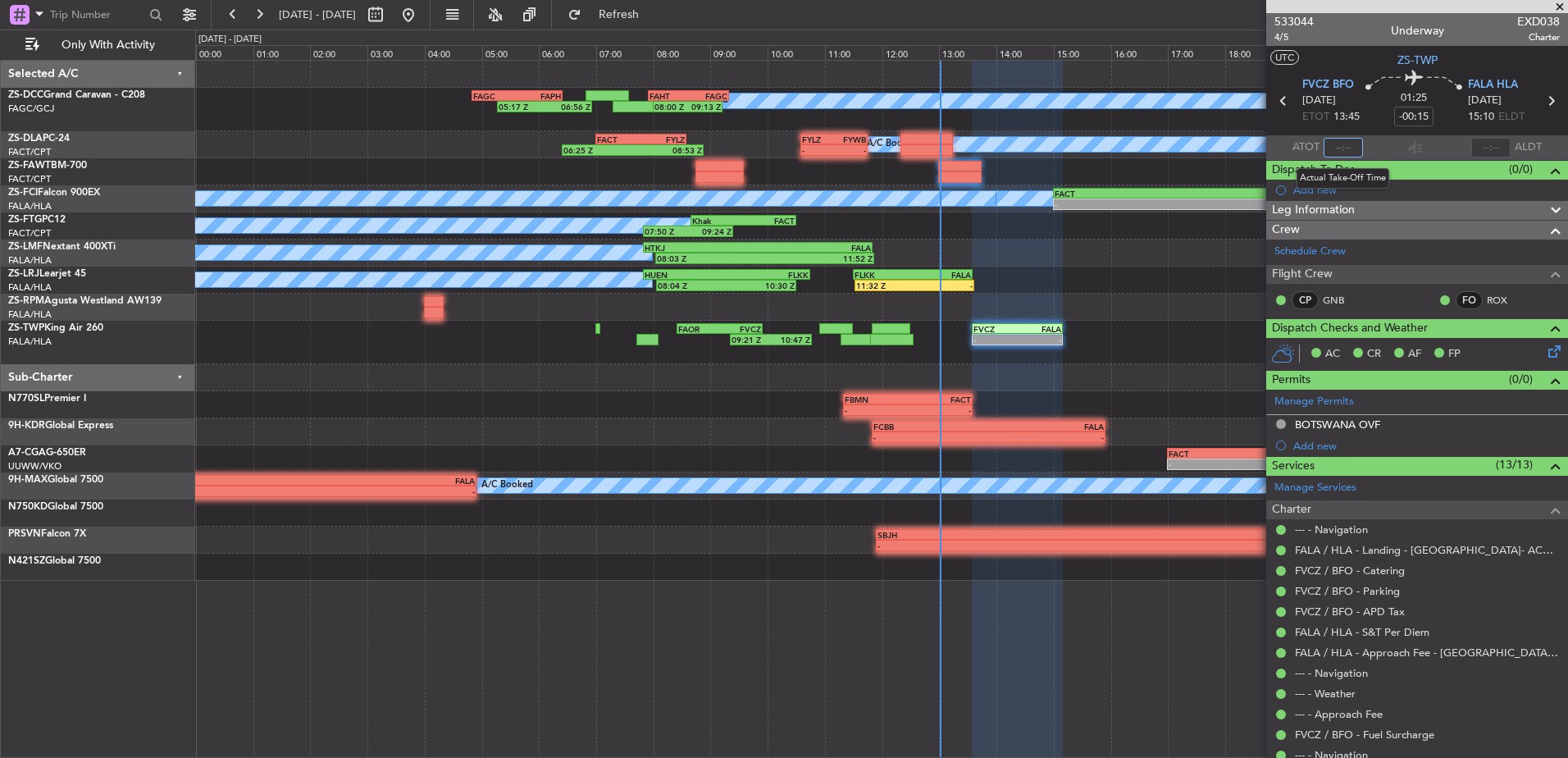
click at [1348, 147] on input "text" at bounding box center [1343, 147] width 39 height 20
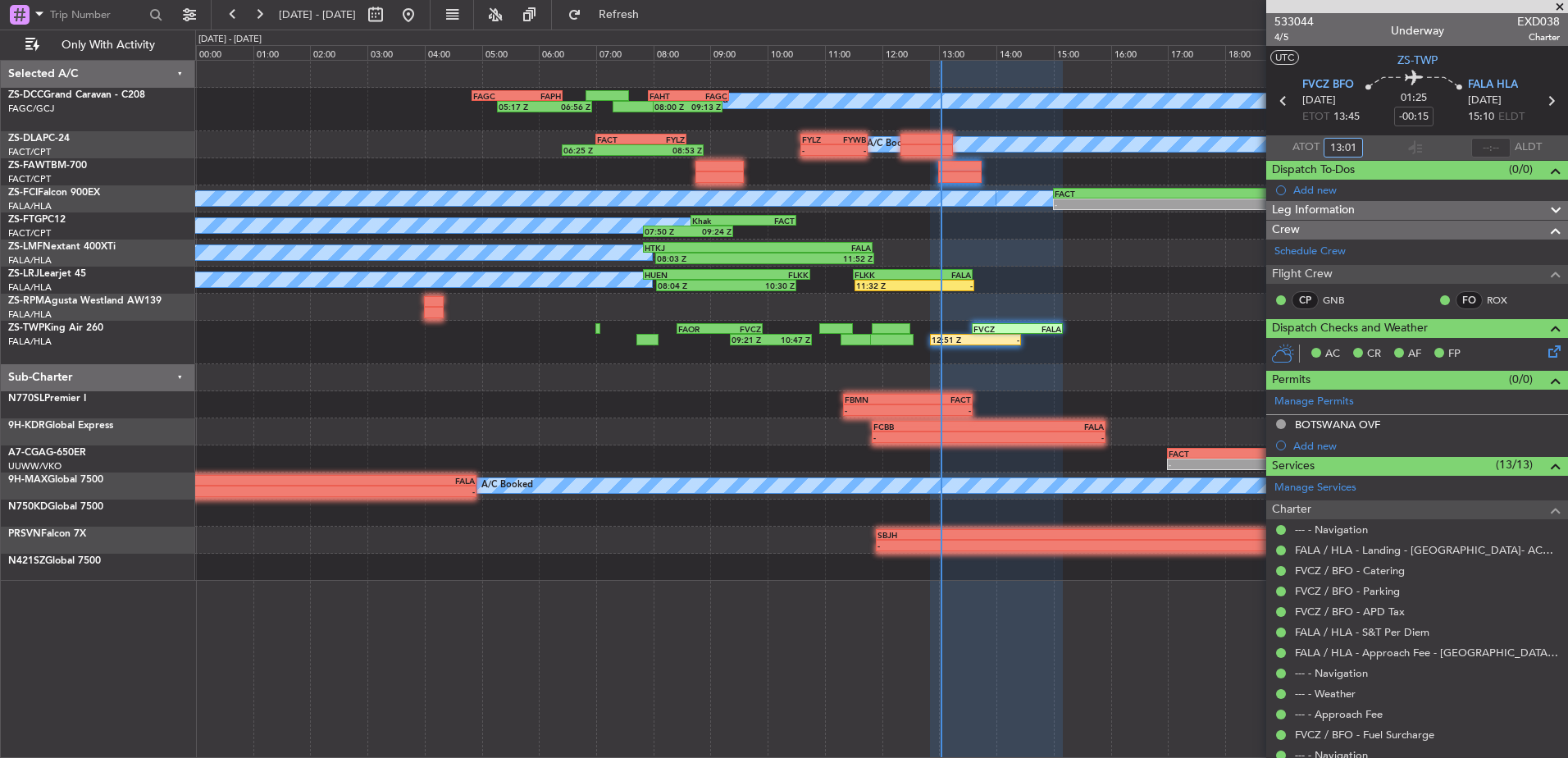
type input "13:01"
click at [1561, 7] on span at bounding box center [1560, 7] width 16 height 15
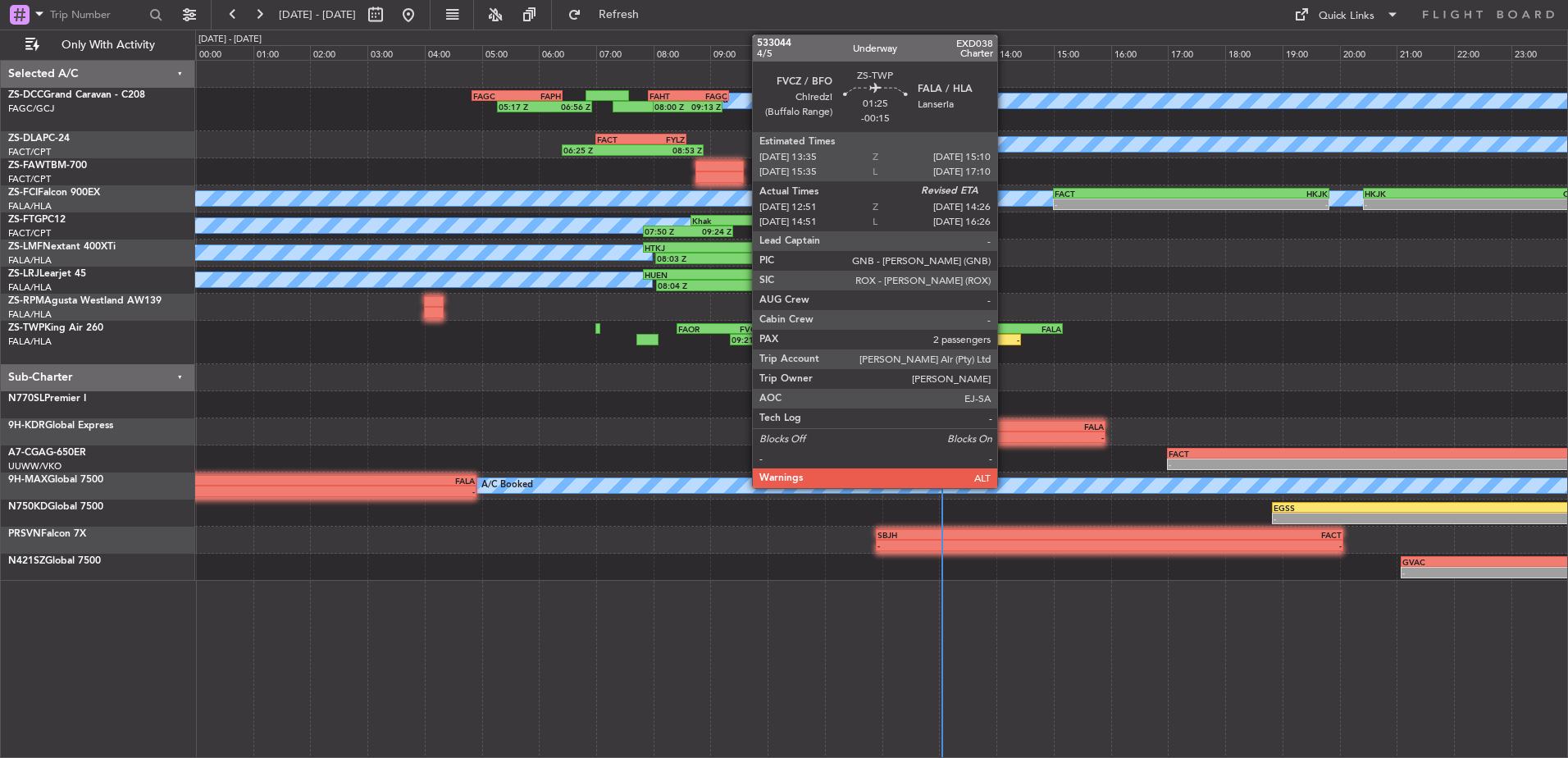
click at [1005, 344] on div "12:51 Z -" at bounding box center [976, 339] width 91 height 11
